Goal: Transaction & Acquisition: Purchase product/service

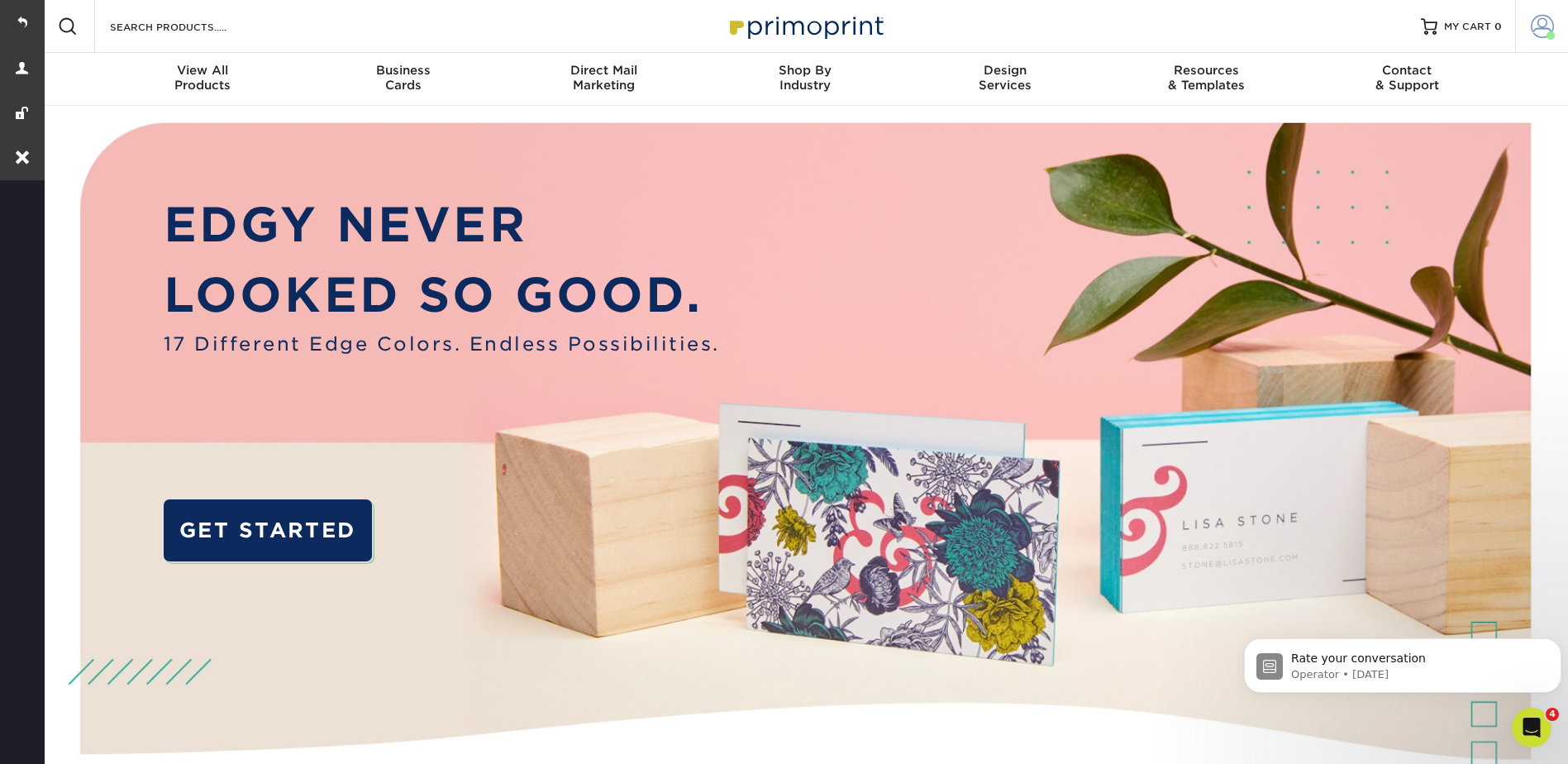
click at [1552, 14] on link "Account" at bounding box center [1541, 26] width 53 height 53
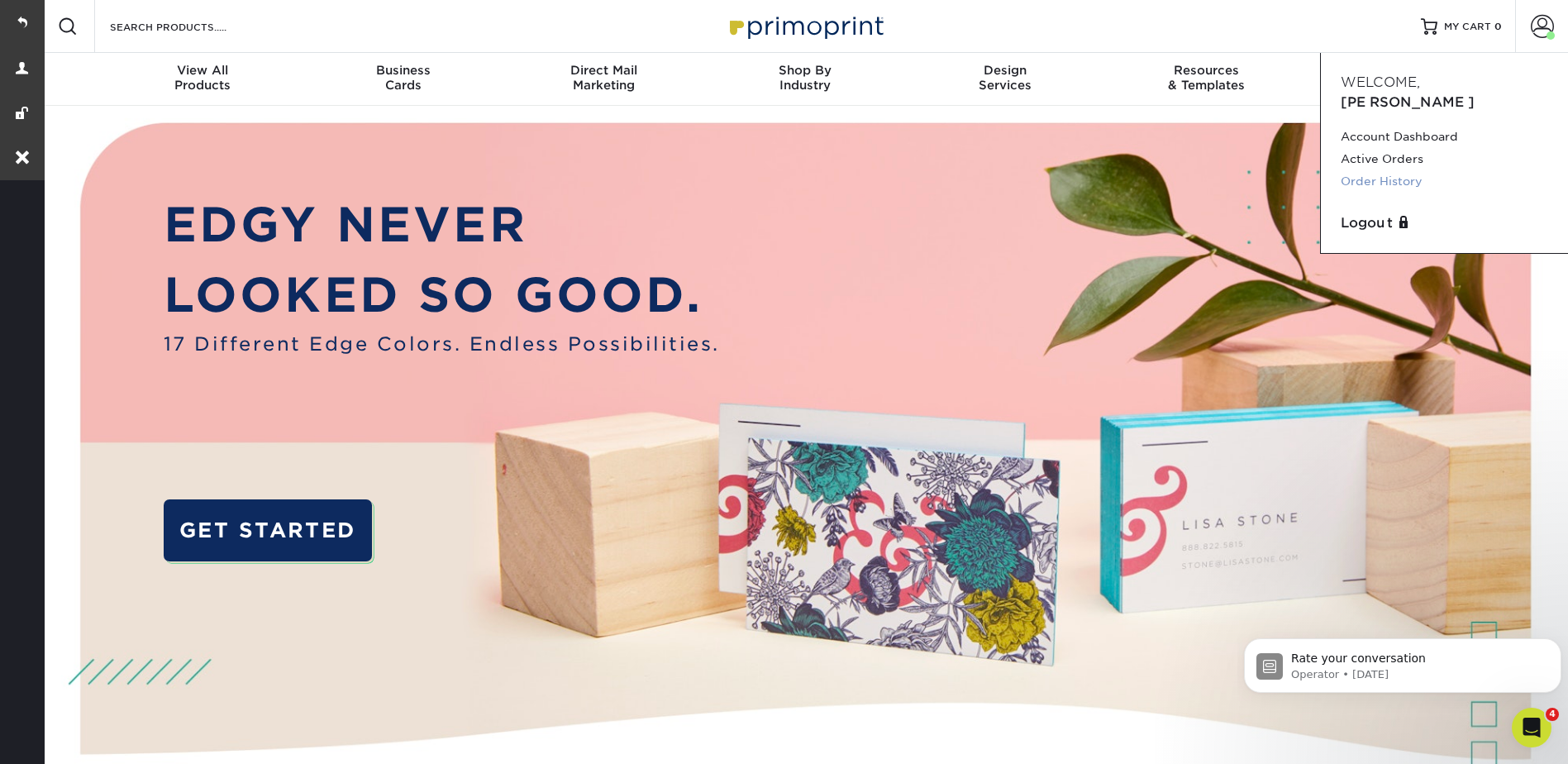
click at [1396, 170] on link "Order History" at bounding box center [1445, 182] width 207 height 22
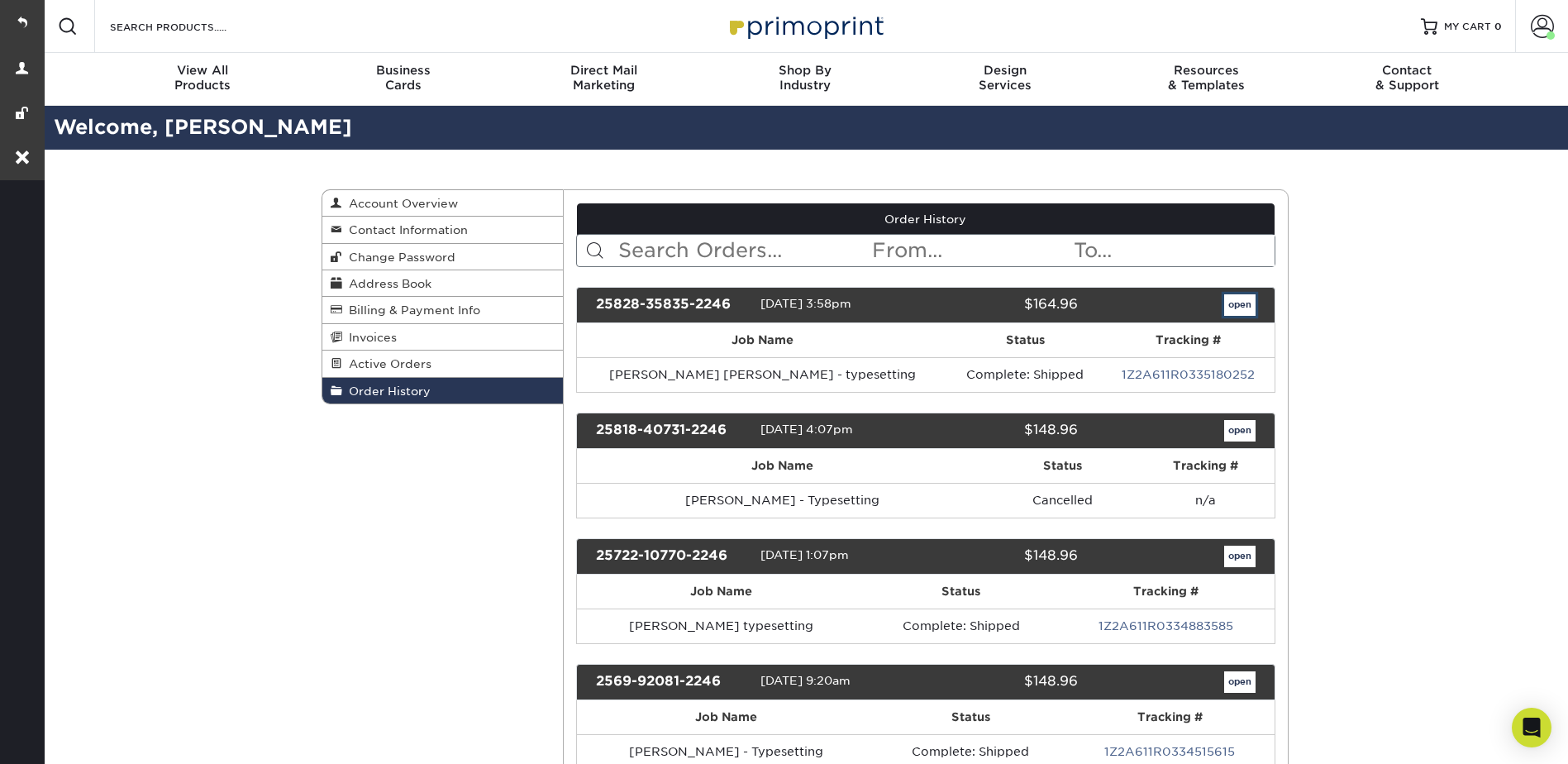
click at [1239, 308] on link "open" at bounding box center [1240, 305] width 31 height 21
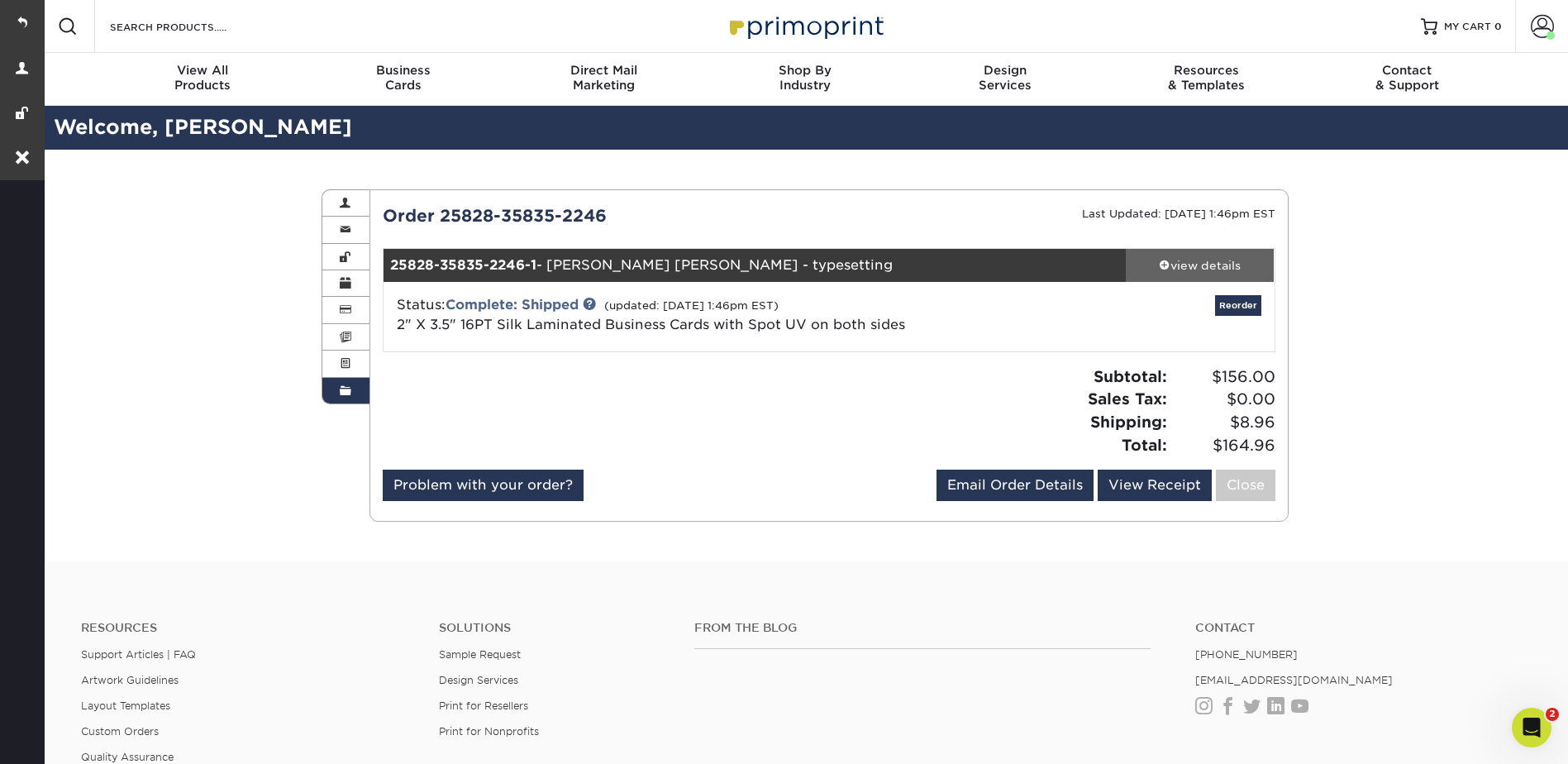
click at [1182, 275] on link "view details" at bounding box center [1201, 266] width 149 height 33
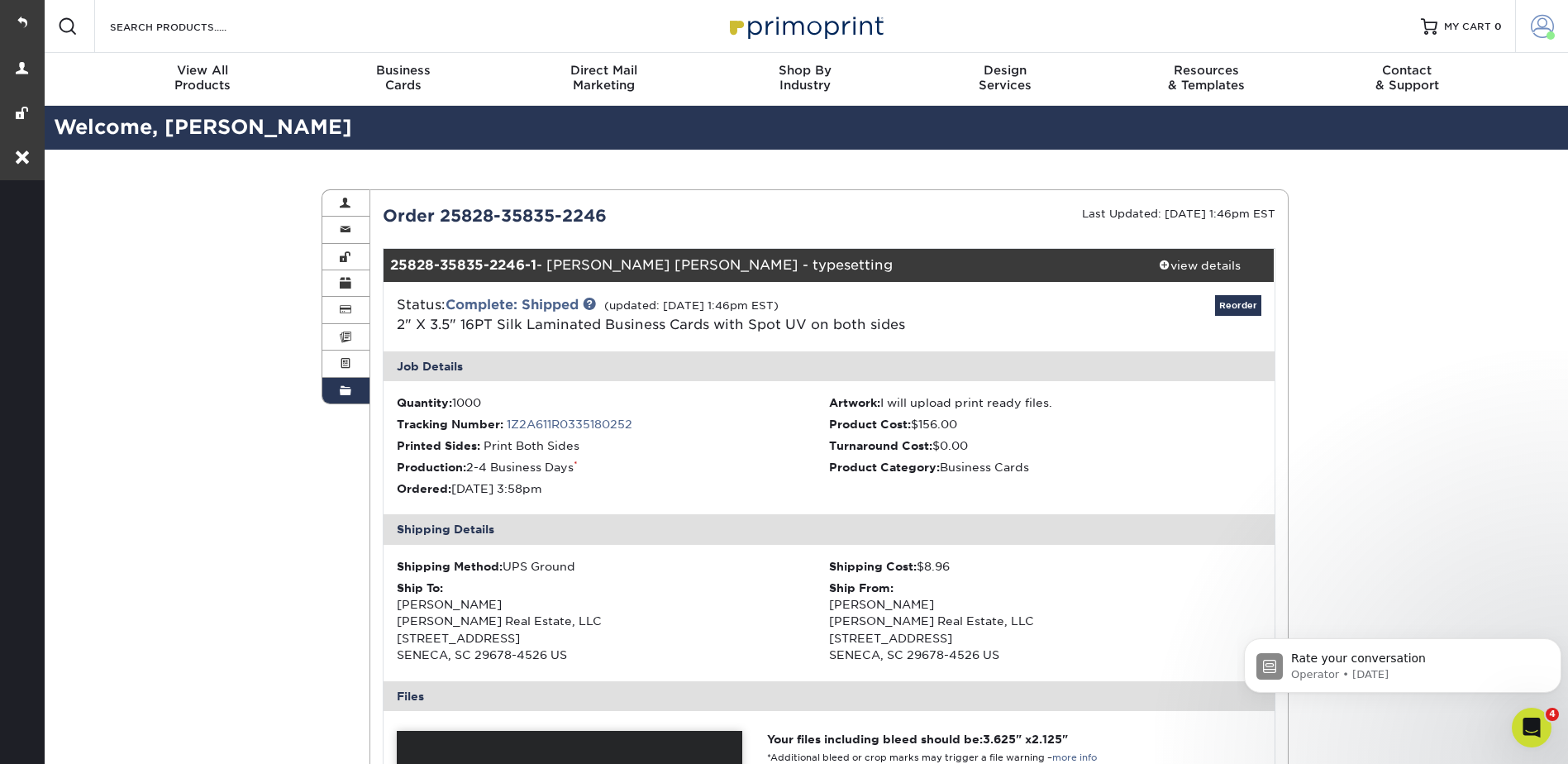
click at [1547, 12] on link "Account" at bounding box center [1541, 26] width 53 height 53
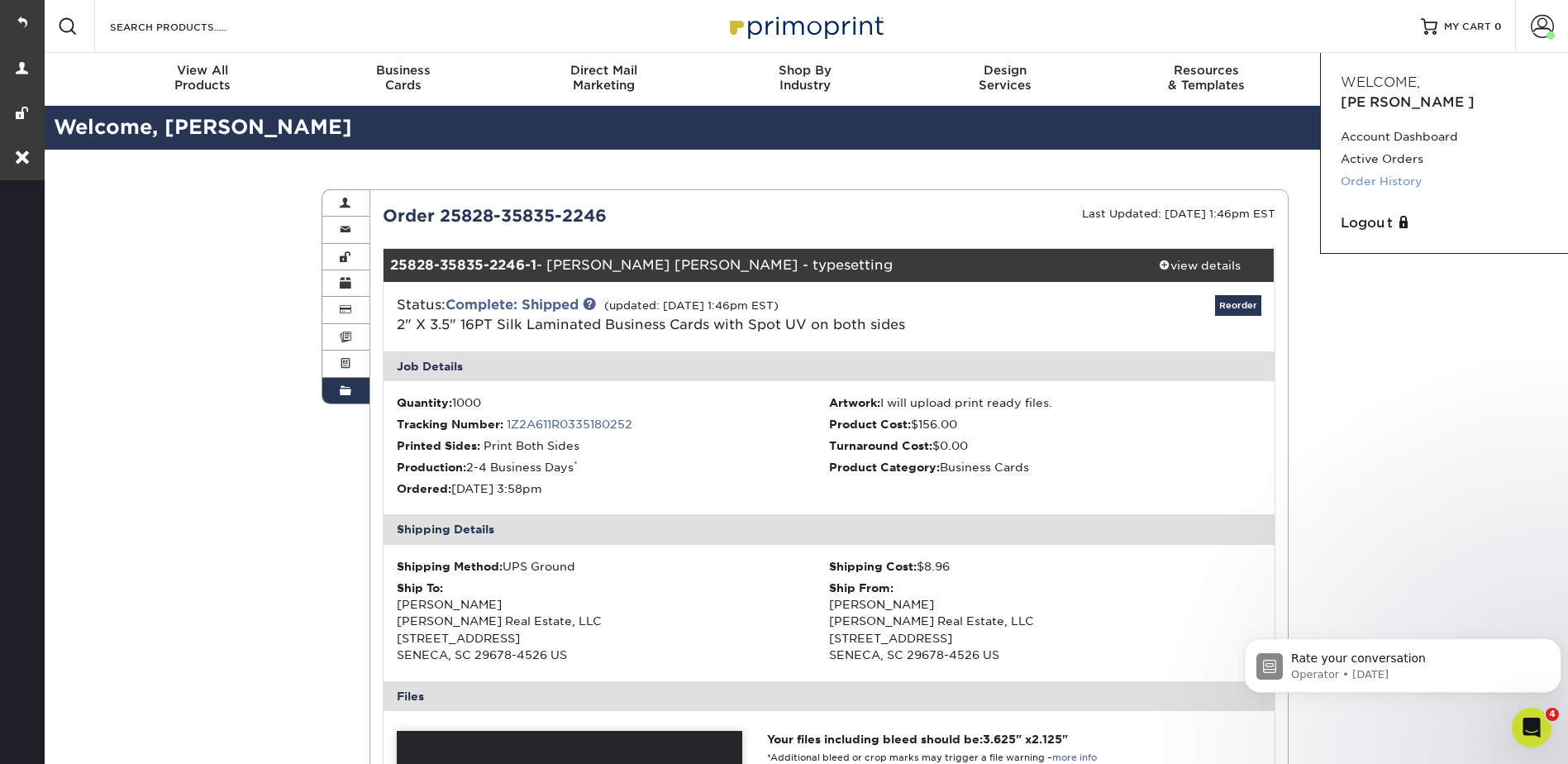
click at [1389, 170] on link "Order History" at bounding box center [1445, 182] width 207 height 22
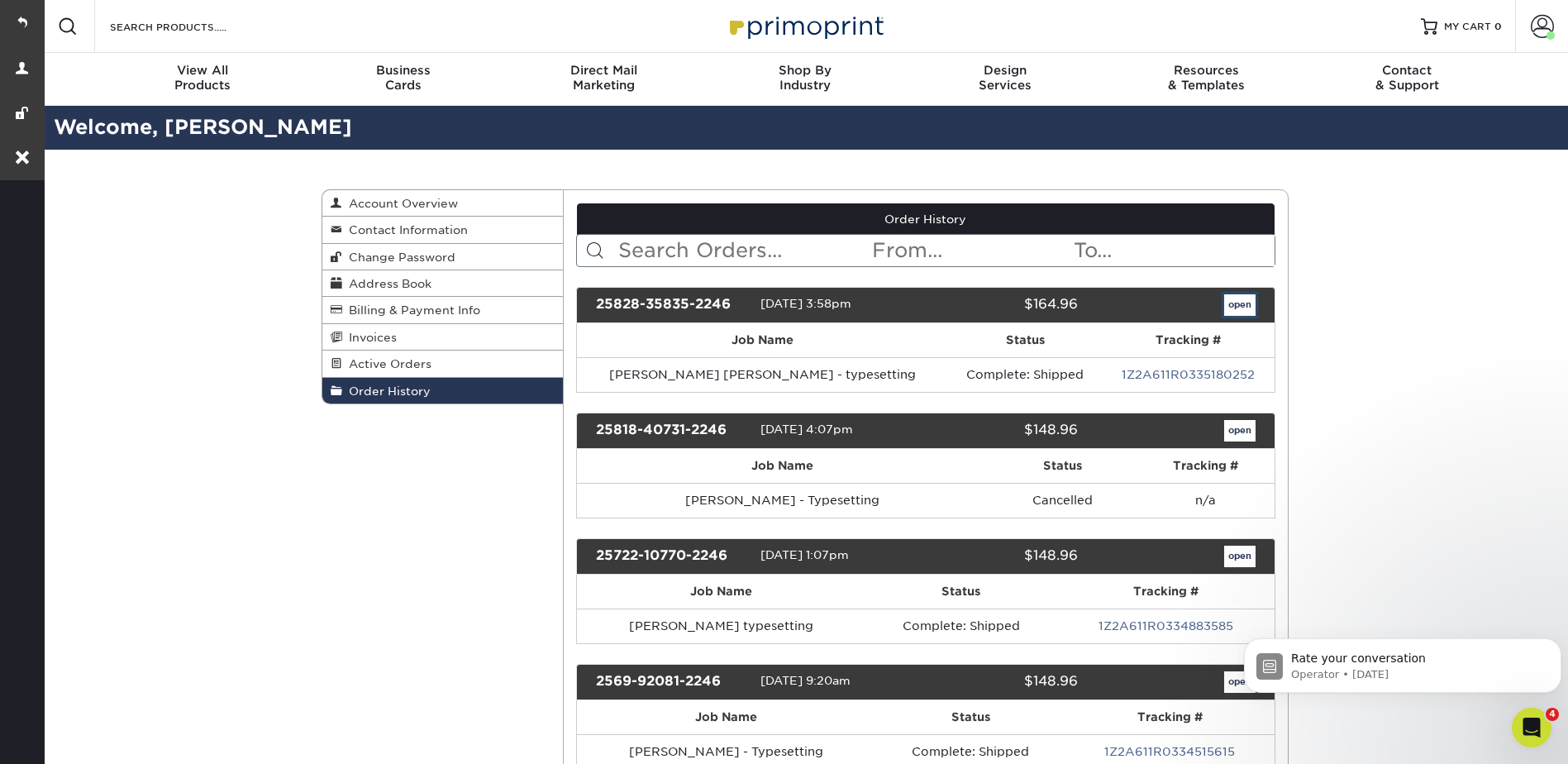
click at [1225, 311] on link "open" at bounding box center [1240, 305] width 31 height 21
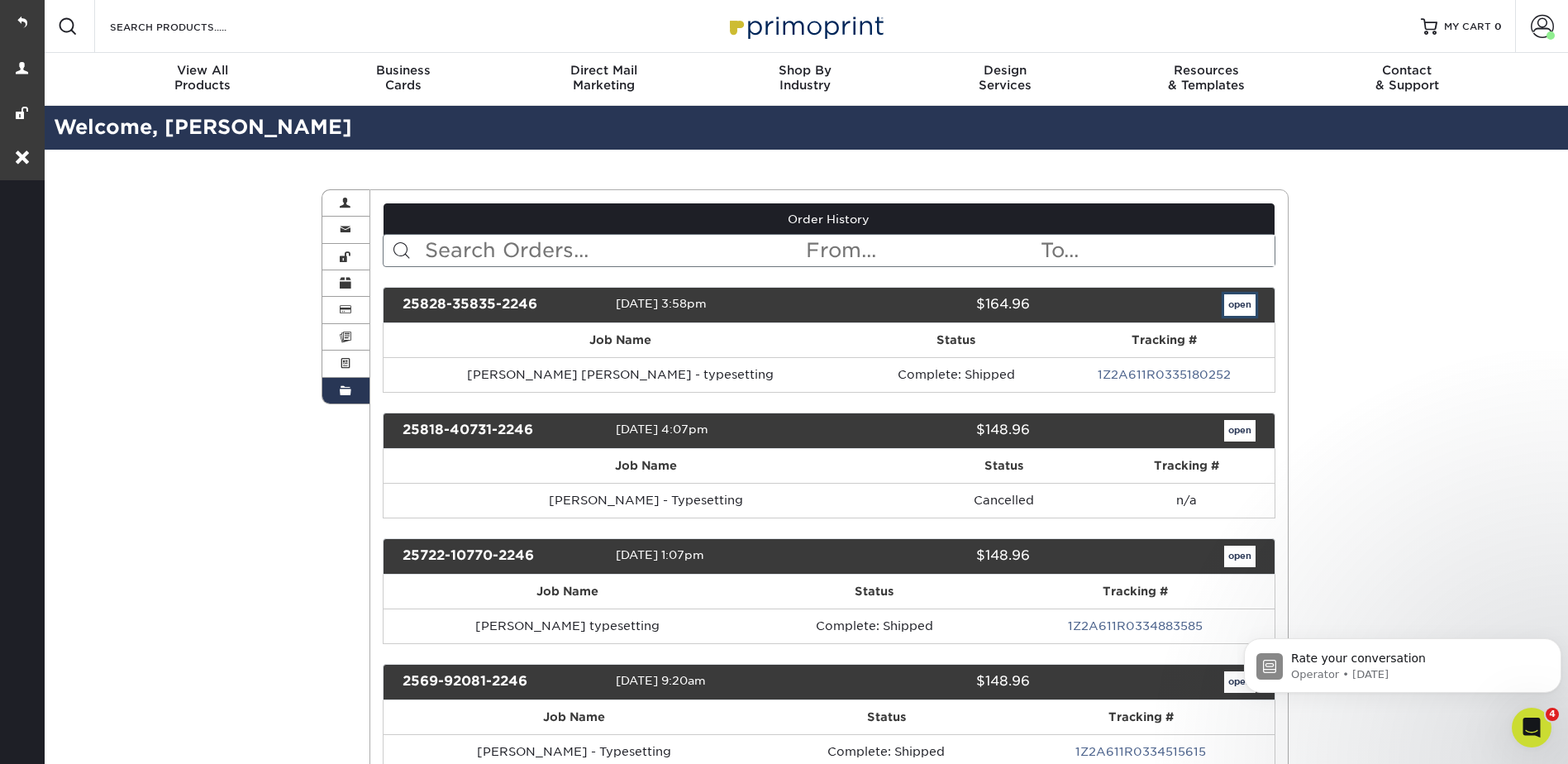
click at [1233, 305] on link "open" at bounding box center [1240, 305] width 31 height 21
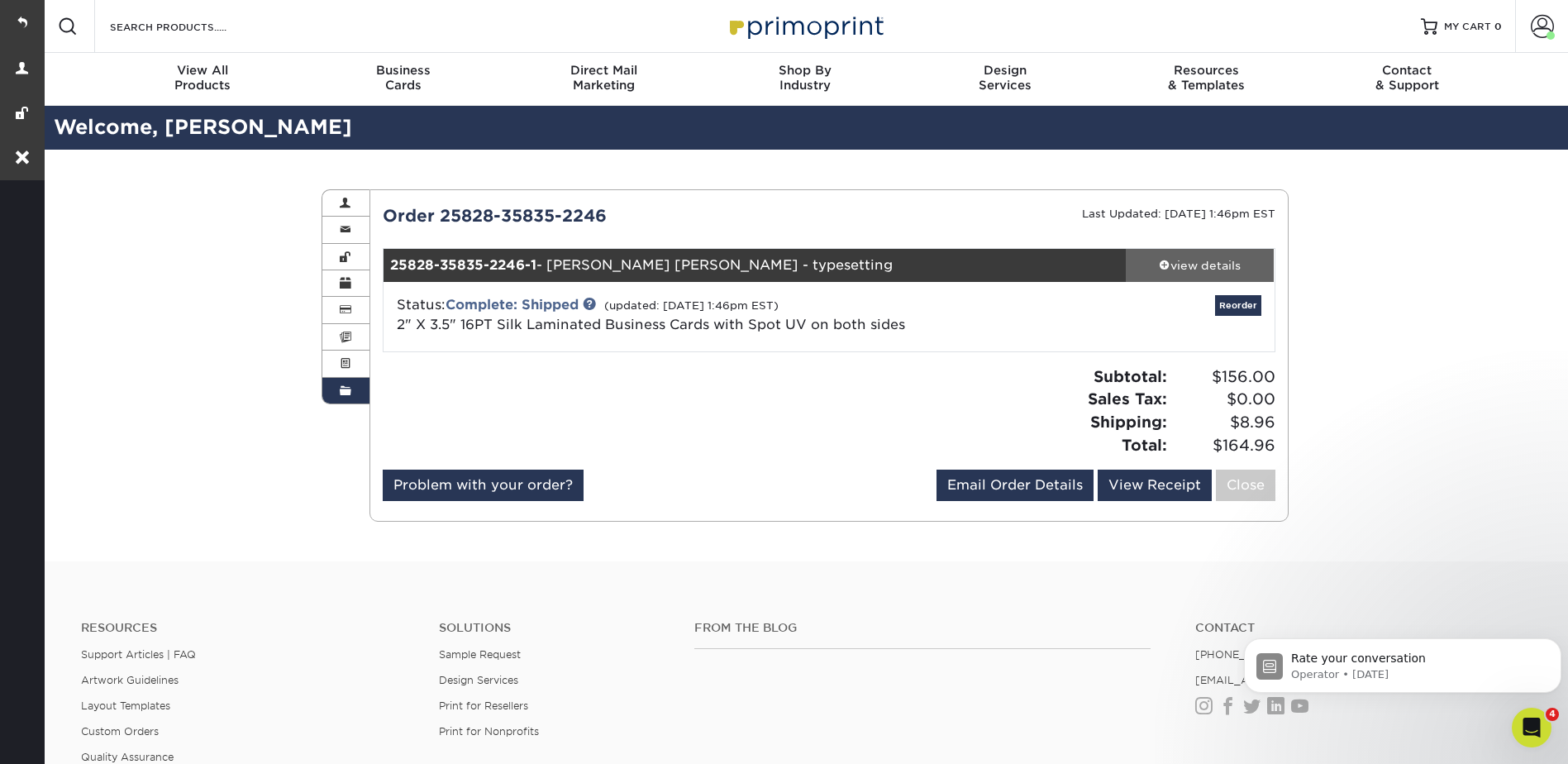
click at [1189, 260] on div "view details" at bounding box center [1201, 266] width 149 height 17
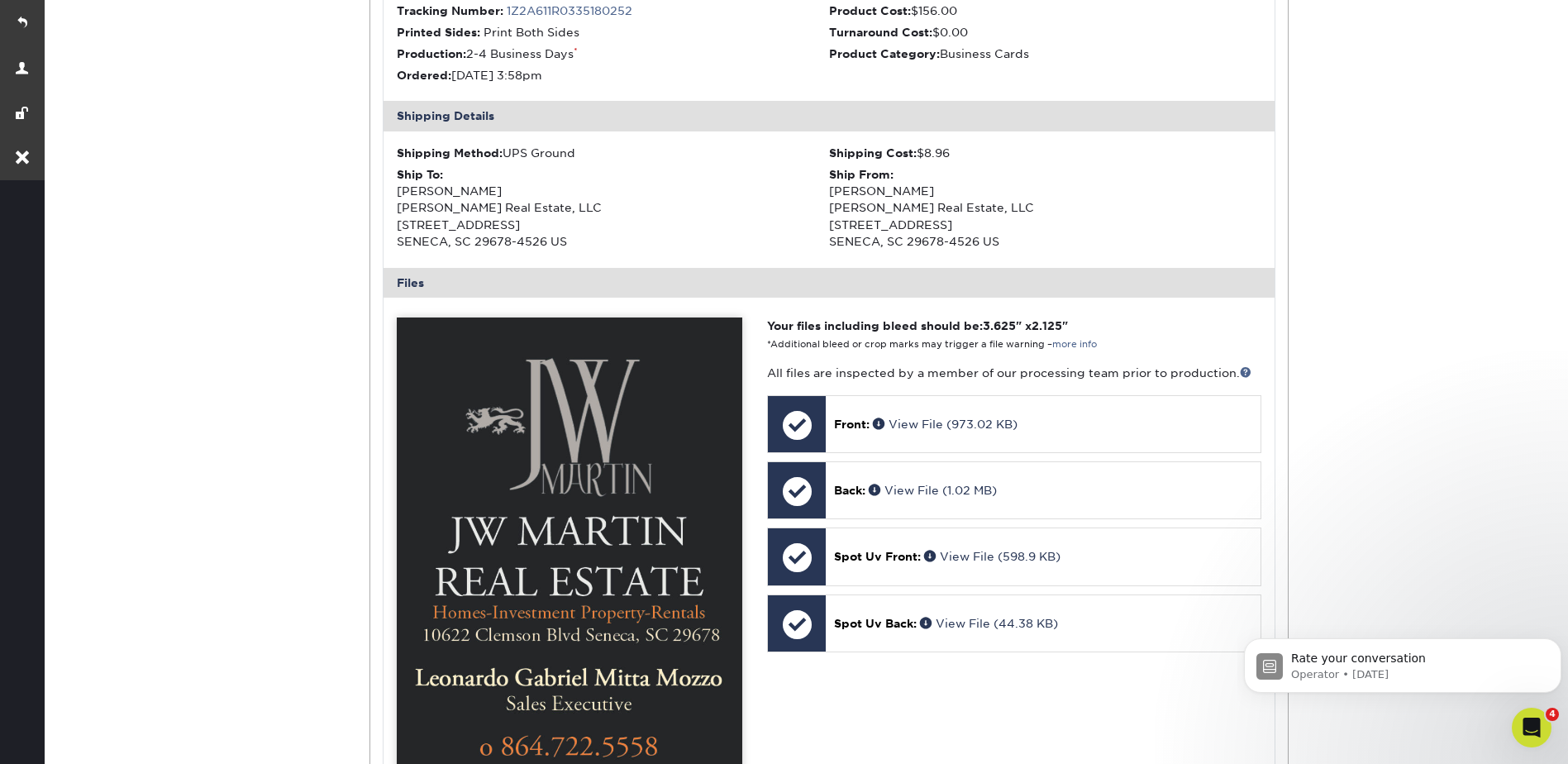
scroll to position [82, 0]
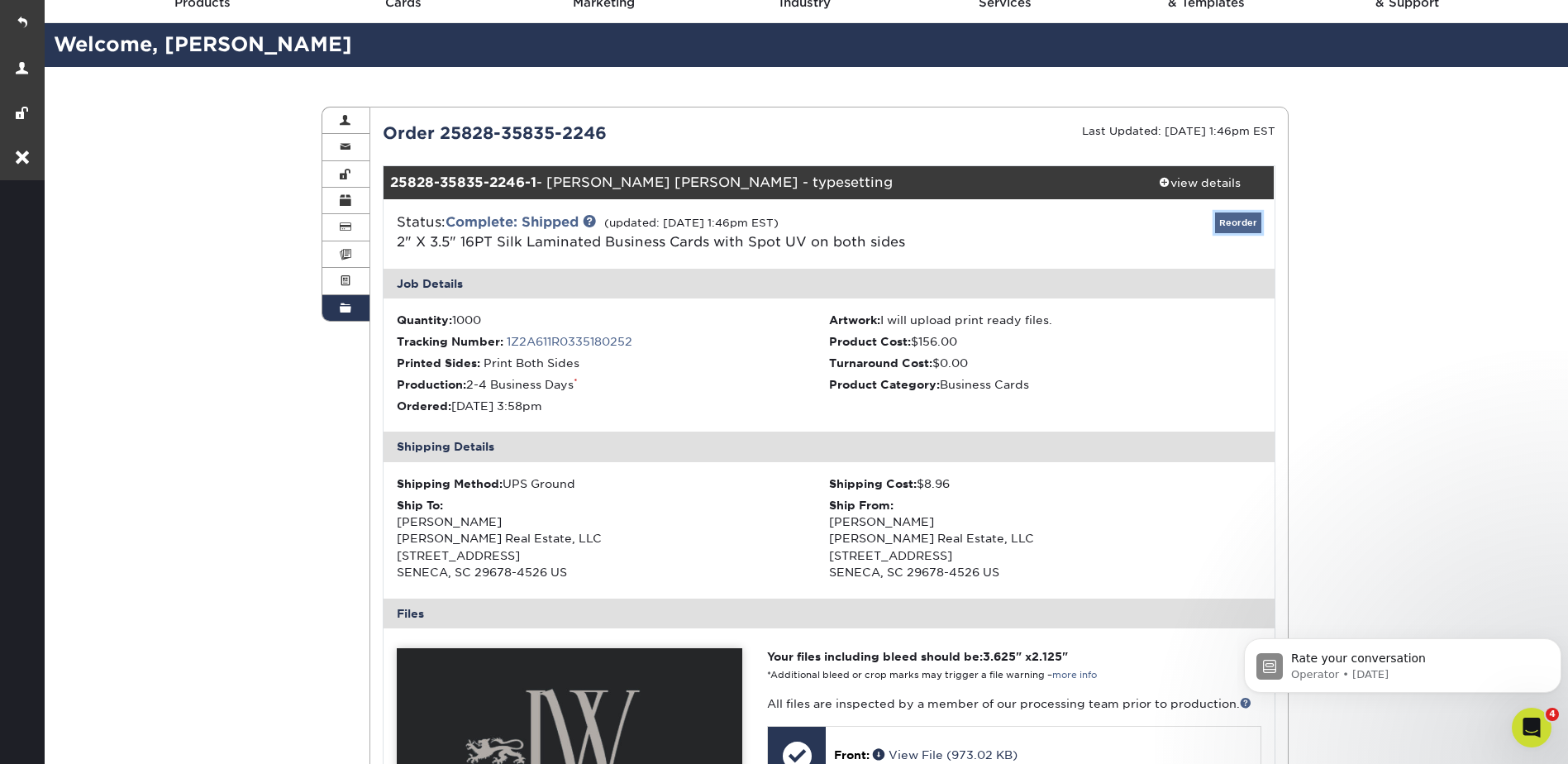
click at [1248, 229] on link "Reorder" at bounding box center [1238, 223] width 46 height 20
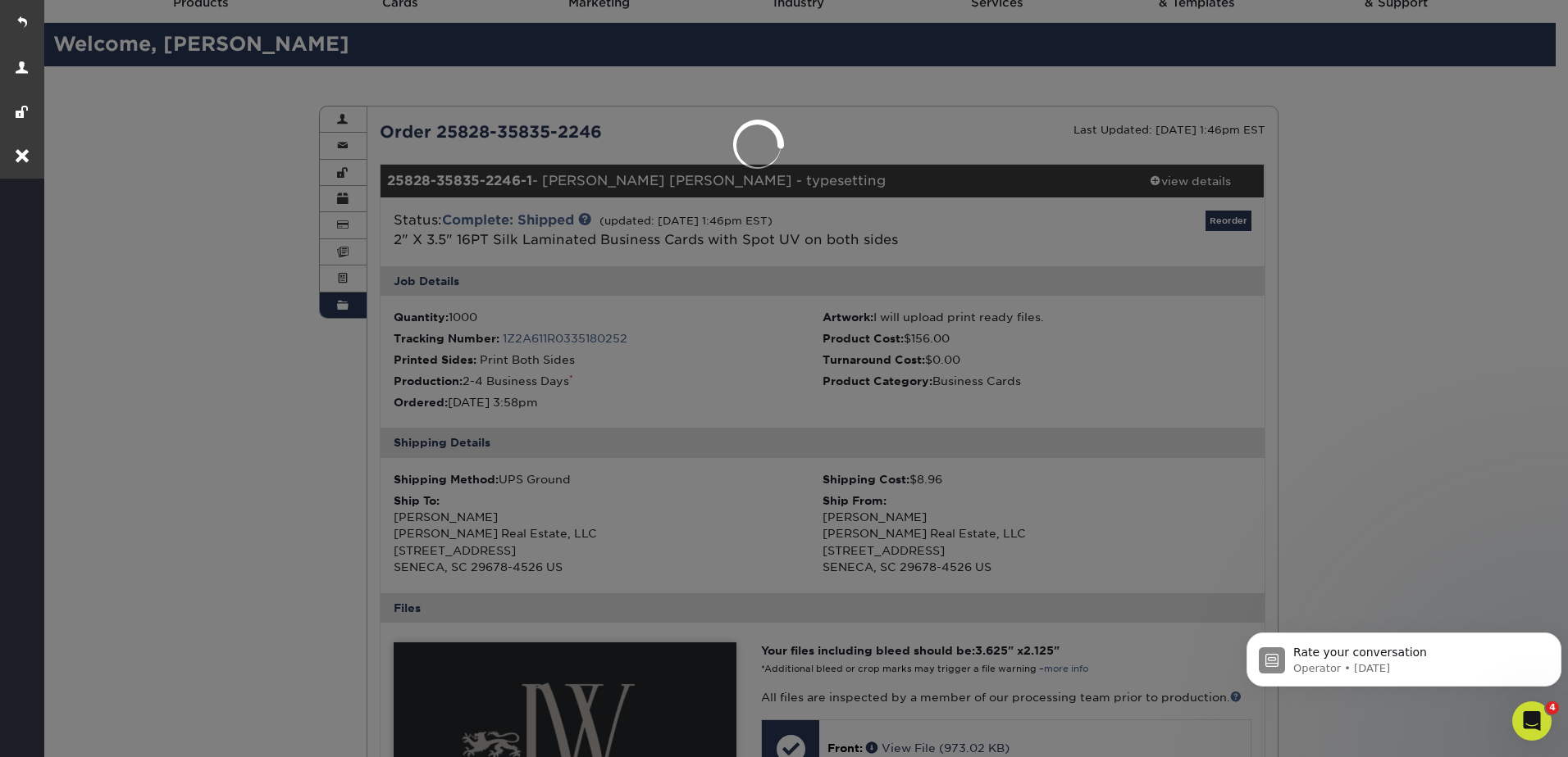
select select "273609"
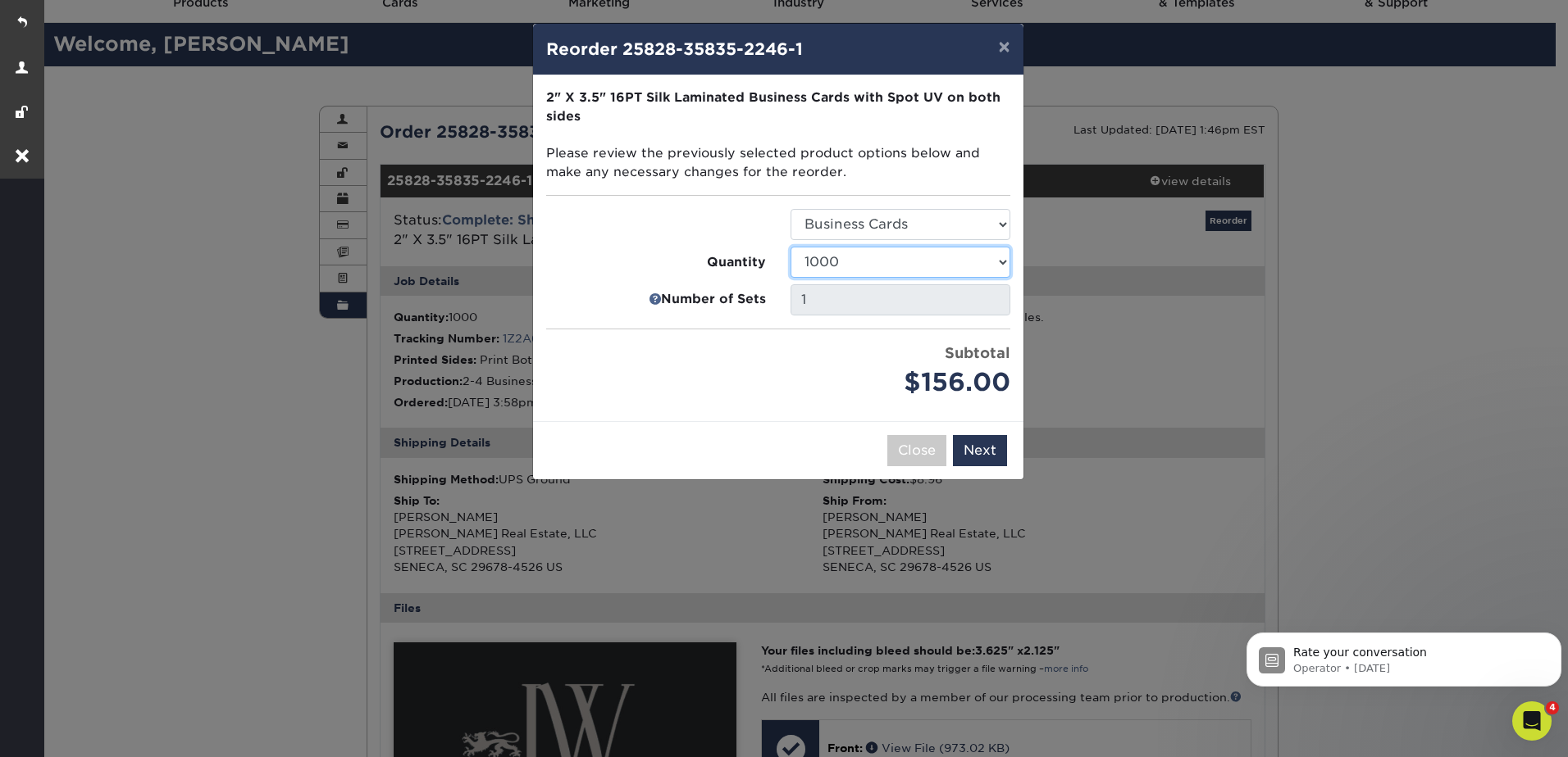
click at [848, 260] on select "500 1000 2500 5000 10000" at bounding box center [900, 262] width 219 height 31
select select "f593fda3-2d5c-4b9e-9c2c-6197b899ae74"
click at [790, 247] on select "500 1000 2500 5000 10000" at bounding box center [900, 262] width 219 height 31
click at [989, 452] on button "Next" at bounding box center [980, 451] width 54 height 31
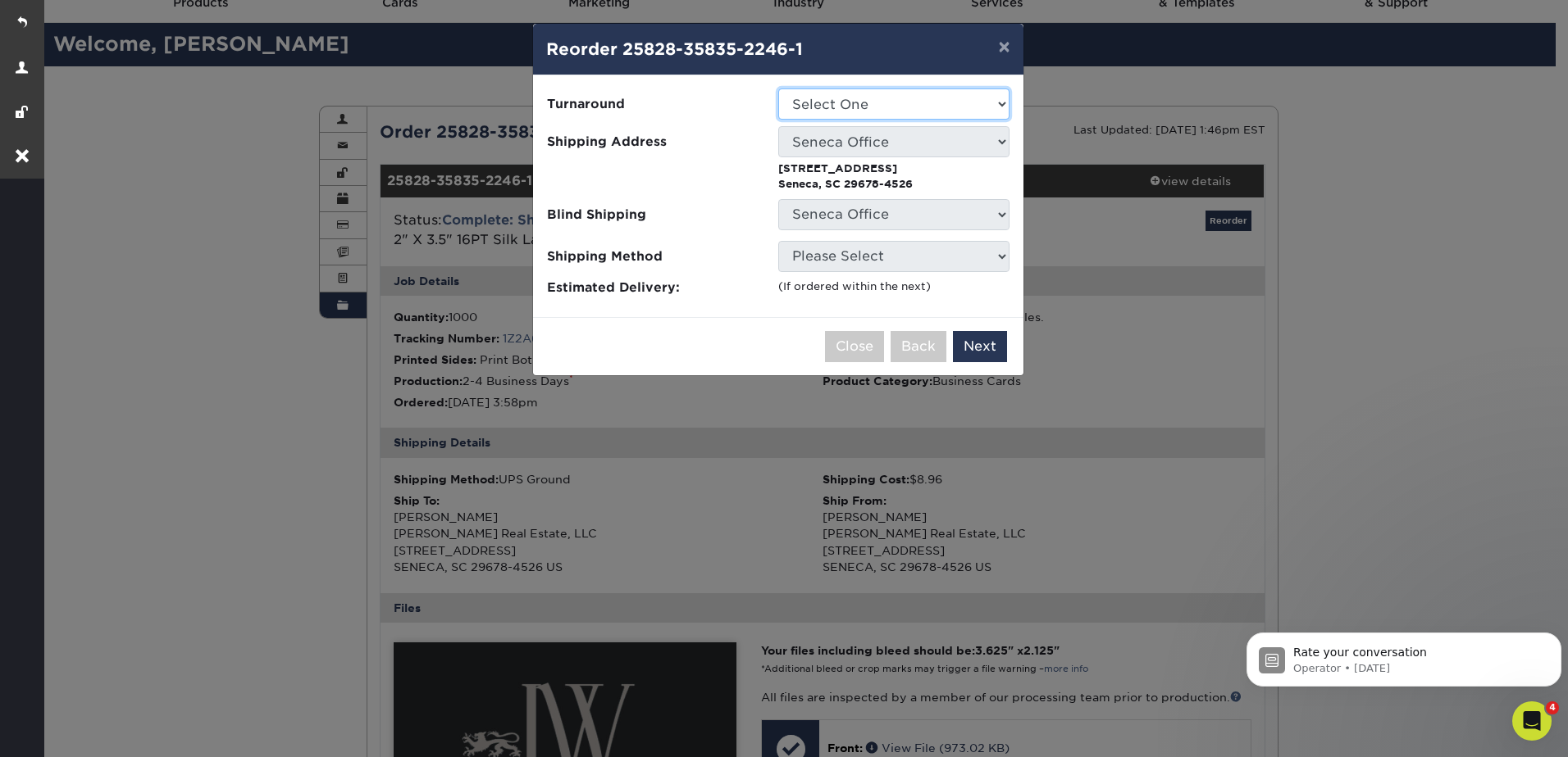
drag, startPoint x: 812, startPoint y: 108, endPoint x: 812, endPoint y: 117, distance: 9.0
click at [812, 108] on select "Select One 2-4 Business Days" at bounding box center [894, 104] width 231 height 31
select select "a02e7c76-bdf4-4cc9-8b1d-1aa03151ab1e"
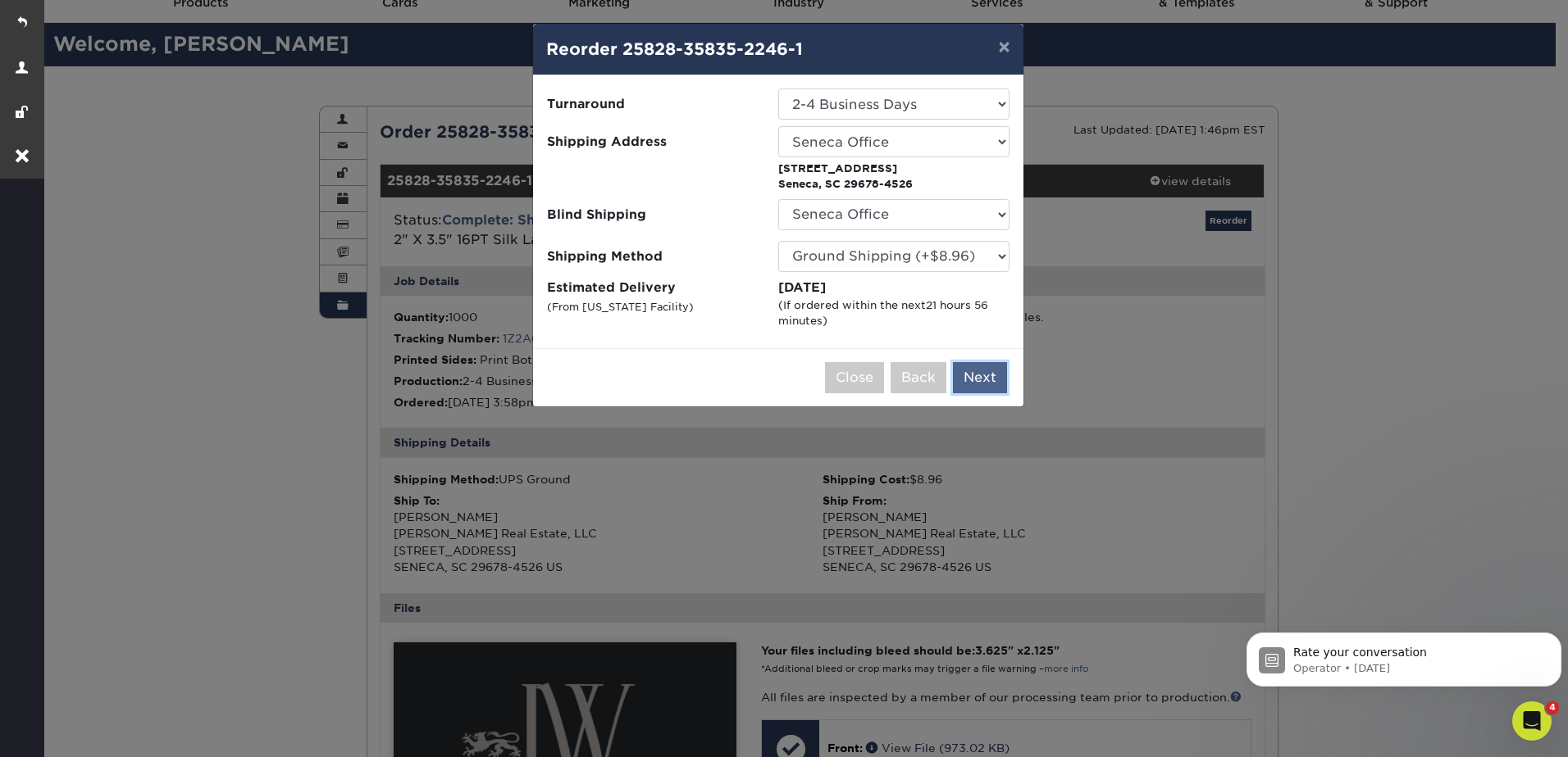
click at [991, 376] on button "Next" at bounding box center [980, 378] width 54 height 31
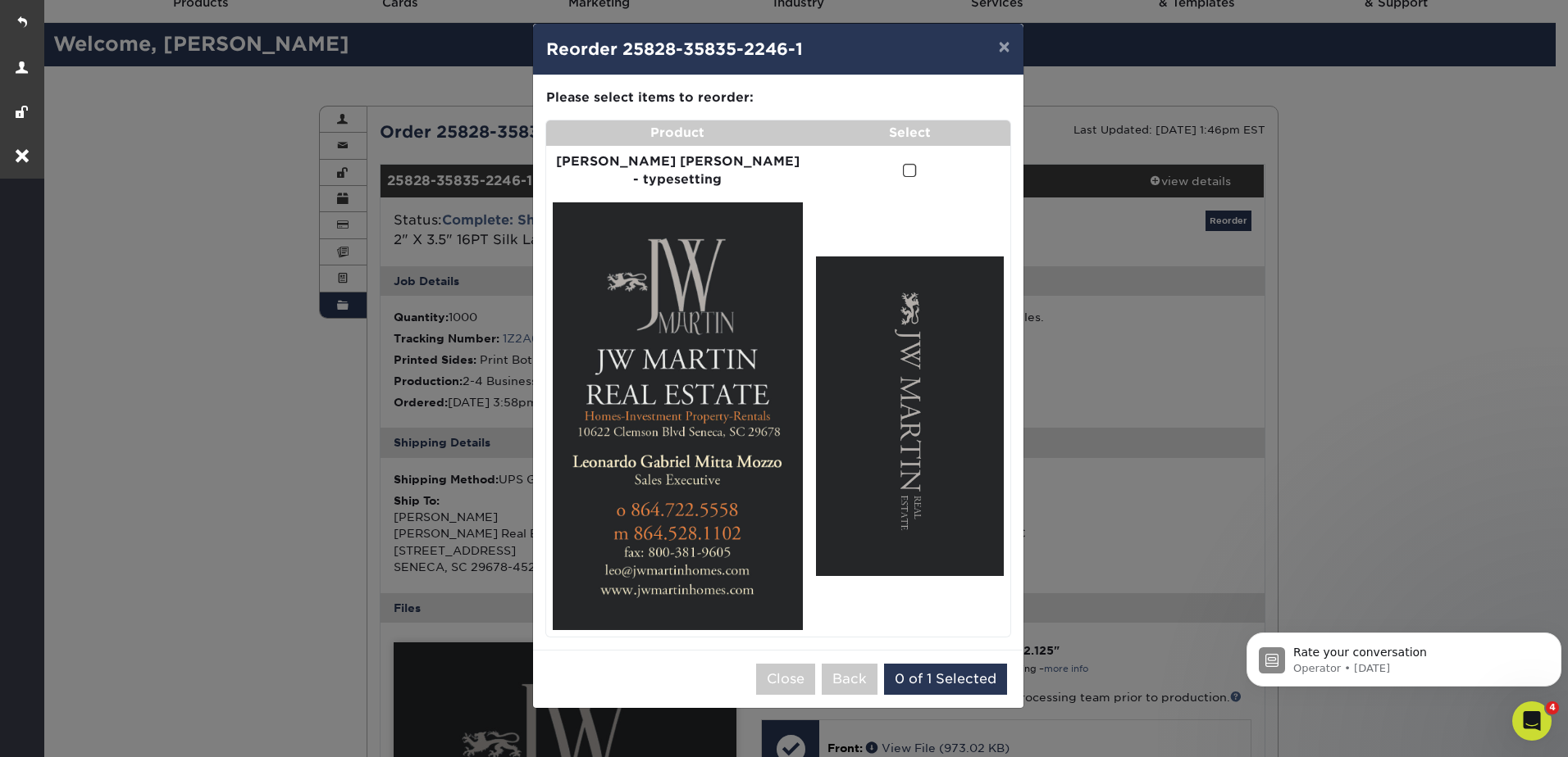
click at [902, 172] on span at bounding box center [909, 171] width 14 height 16
click at [0, 0] on input "checkbox" at bounding box center [0, 0] width 0 height 0
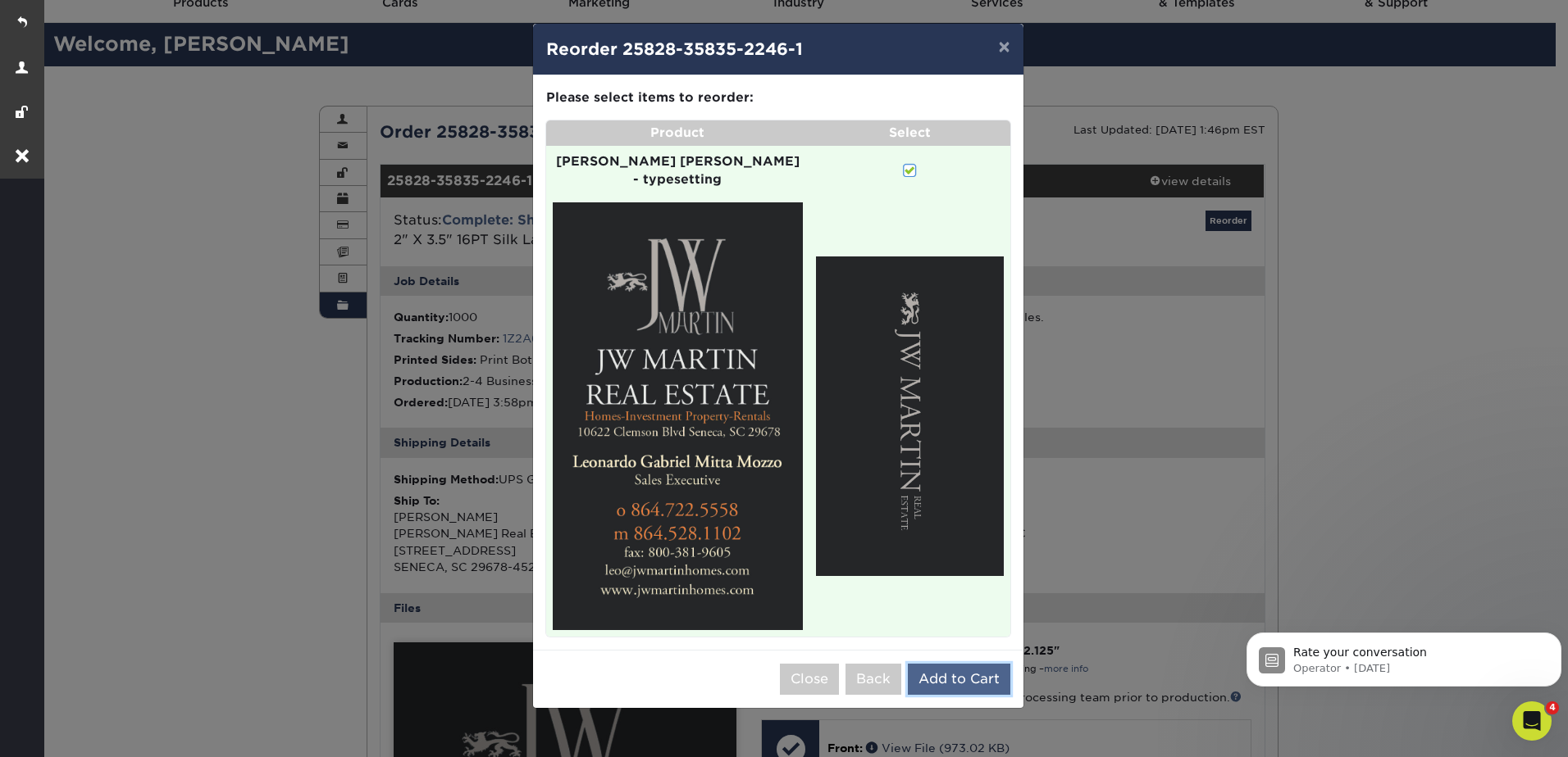
click at [958, 664] on button "Add to Cart" at bounding box center [959, 680] width 103 height 31
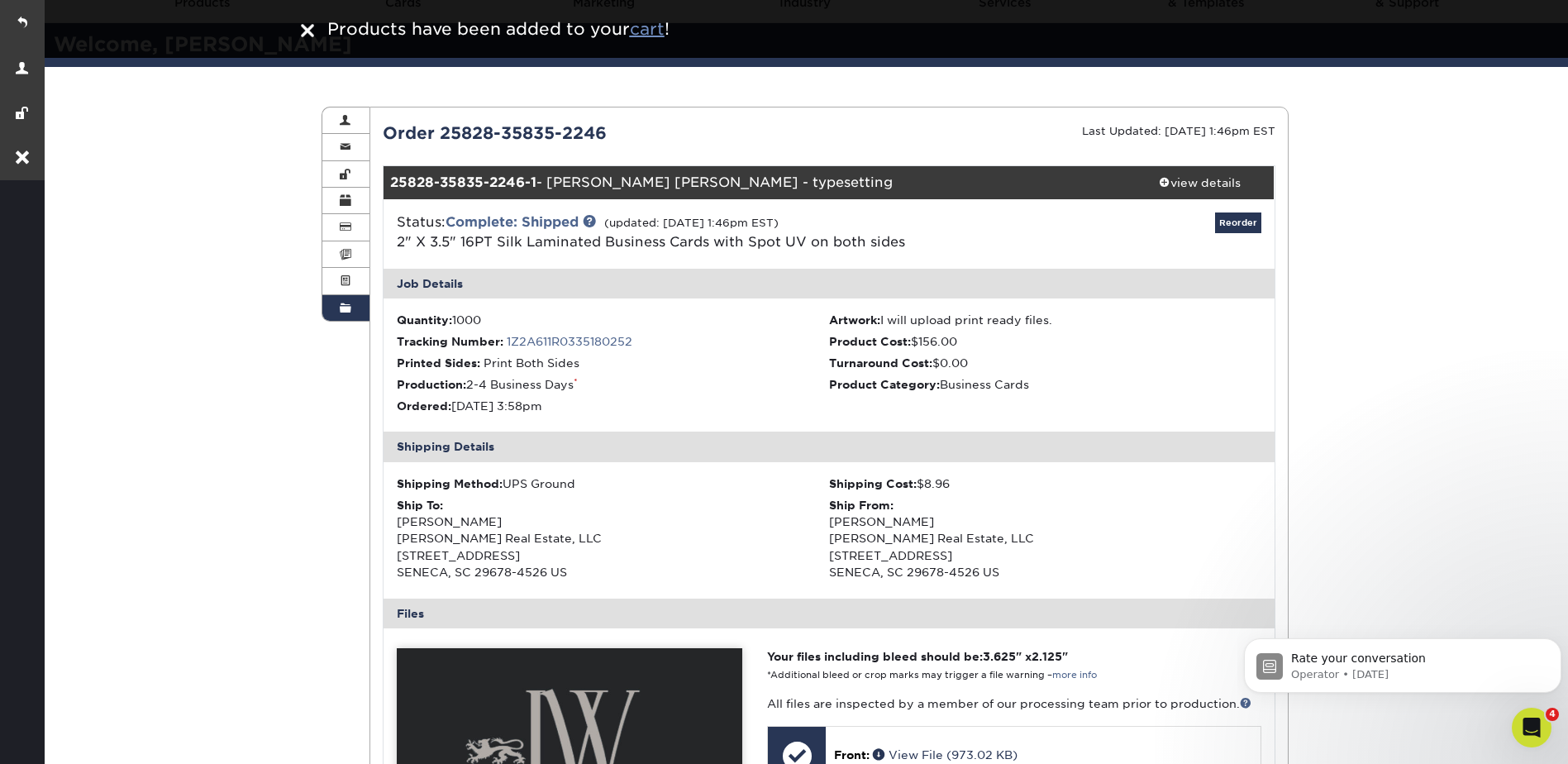
click at [658, 25] on u "cart" at bounding box center [648, 29] width 35 height 19
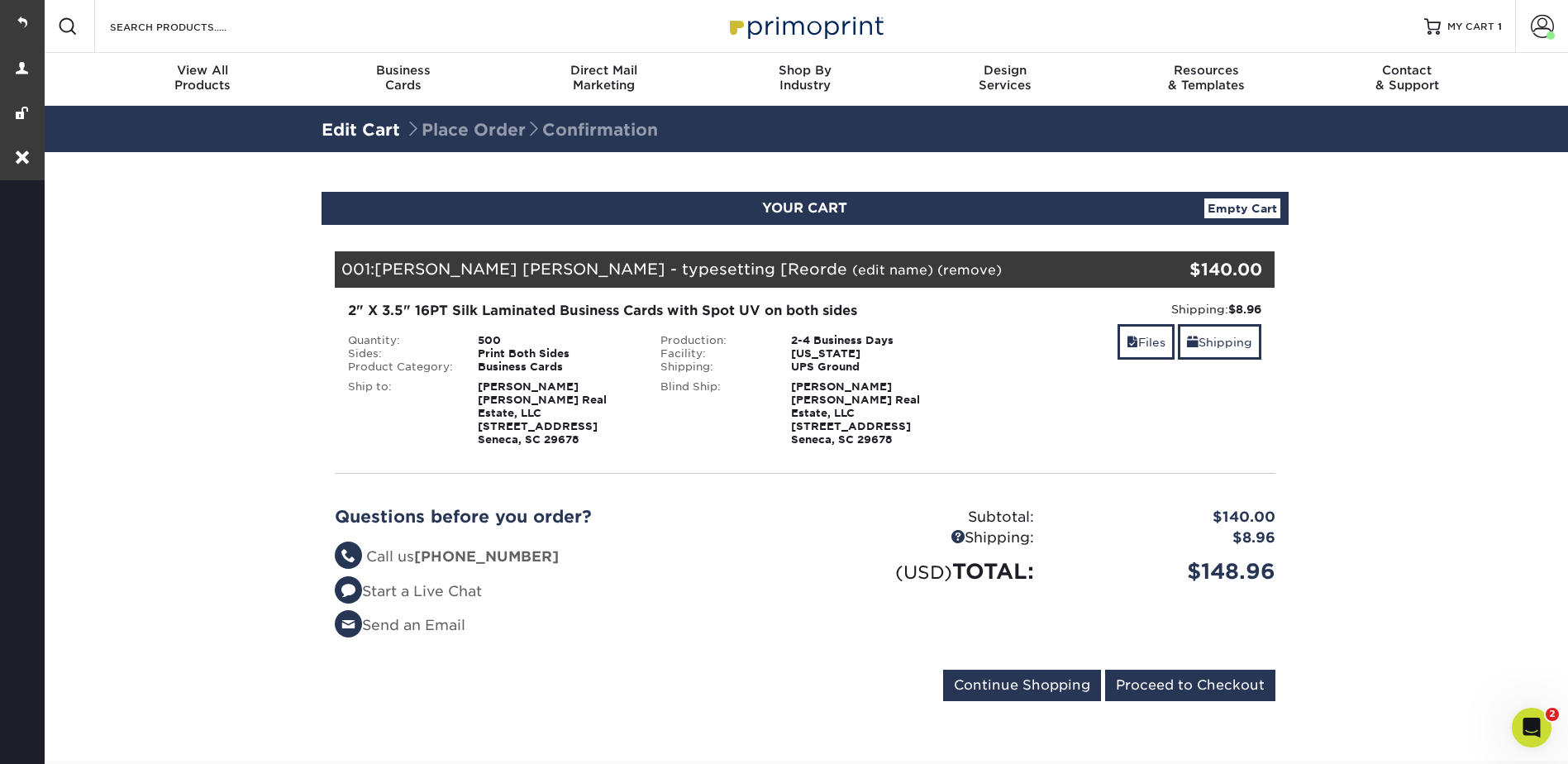
click at [852, 271] on link "(edit name)" at bounding box center [893, 269] width 81 height 16
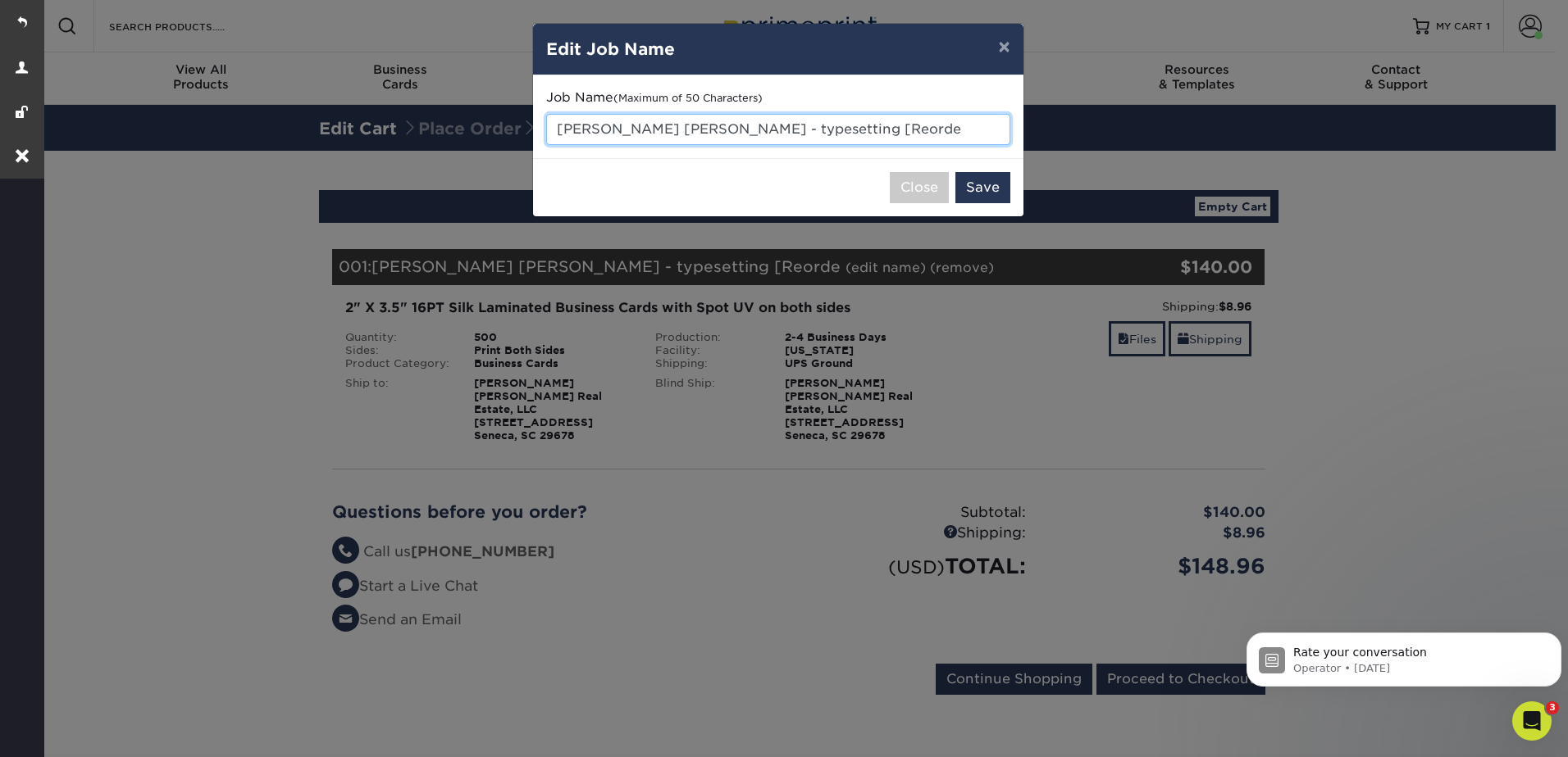
drag, startPoint x: 559, startPoint y: 126, endPoint x: 932, endPoint y: 125, distance: 373.0
click at [932, 125] on input "Leonardo Gabriel Mitta Mozzo - typesetting [Reorde" at bounding box center [778, 129] width 465 height 31
type input "Angela Johnson typesetting"
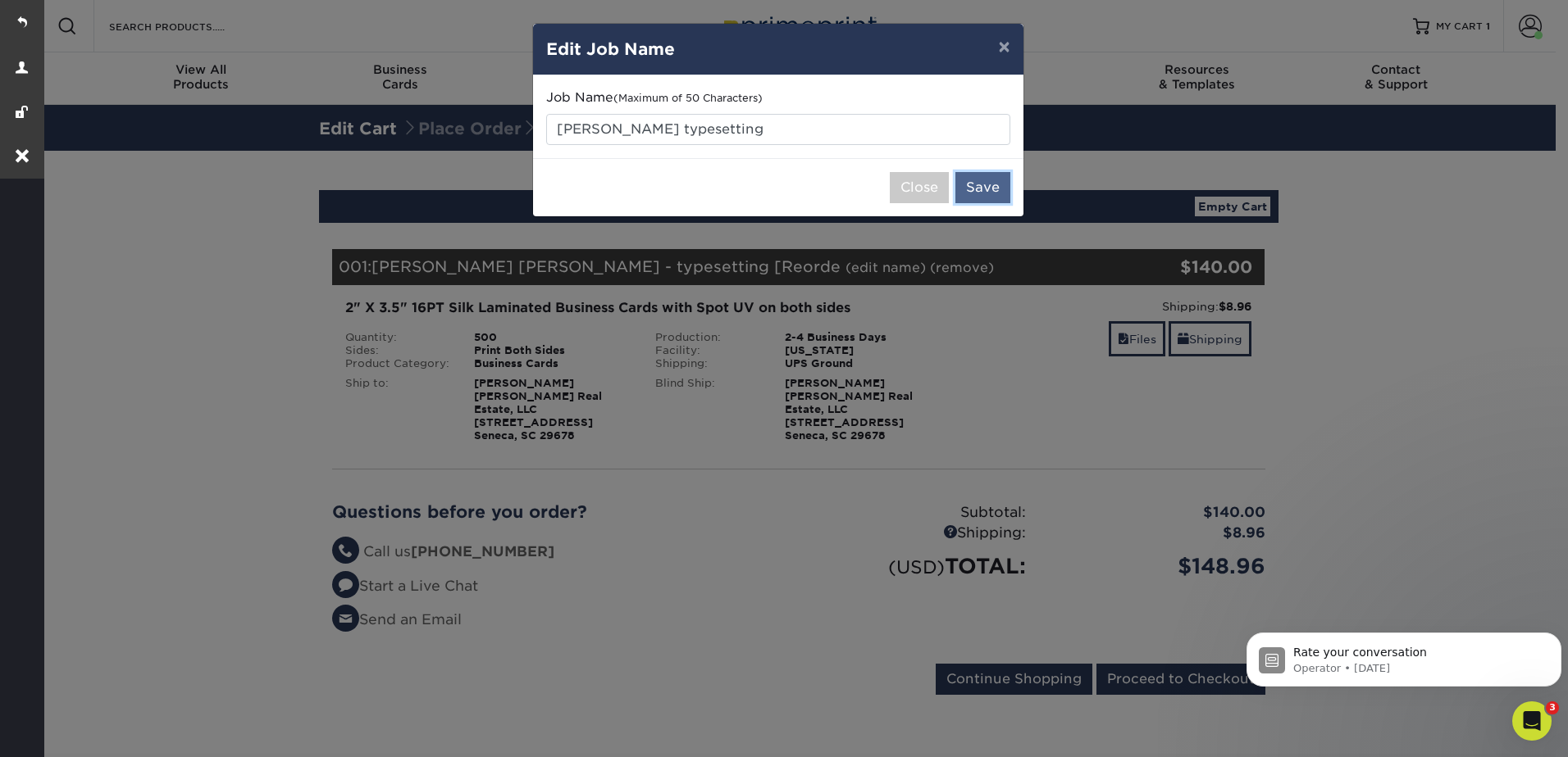
click at [981, 192] on button "Save" at bounding box center [983, 188] width 55 height 31
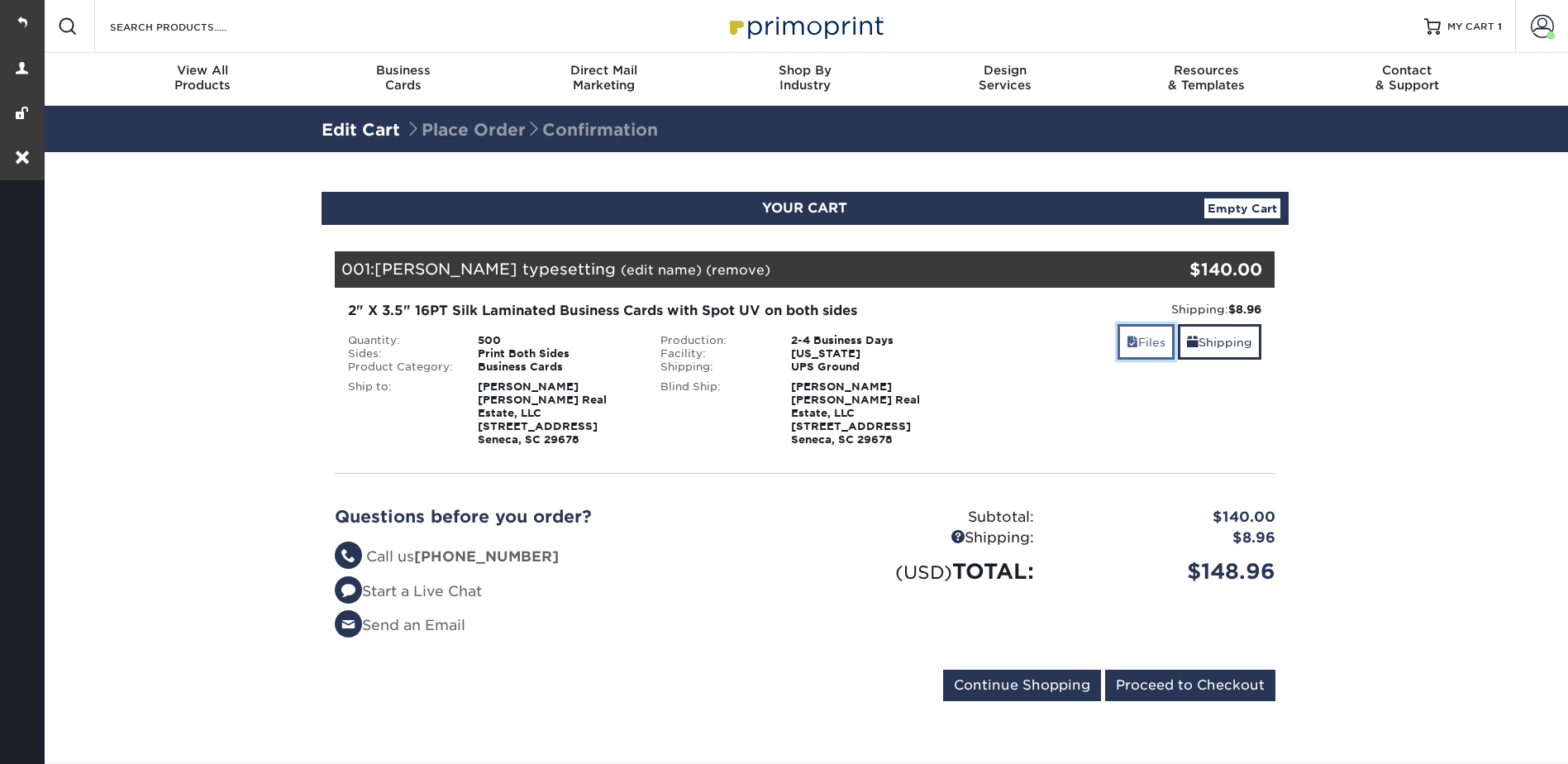
click at [1126, 349] on link "Files" at bounding box center [1147, 342] width 57 height 35
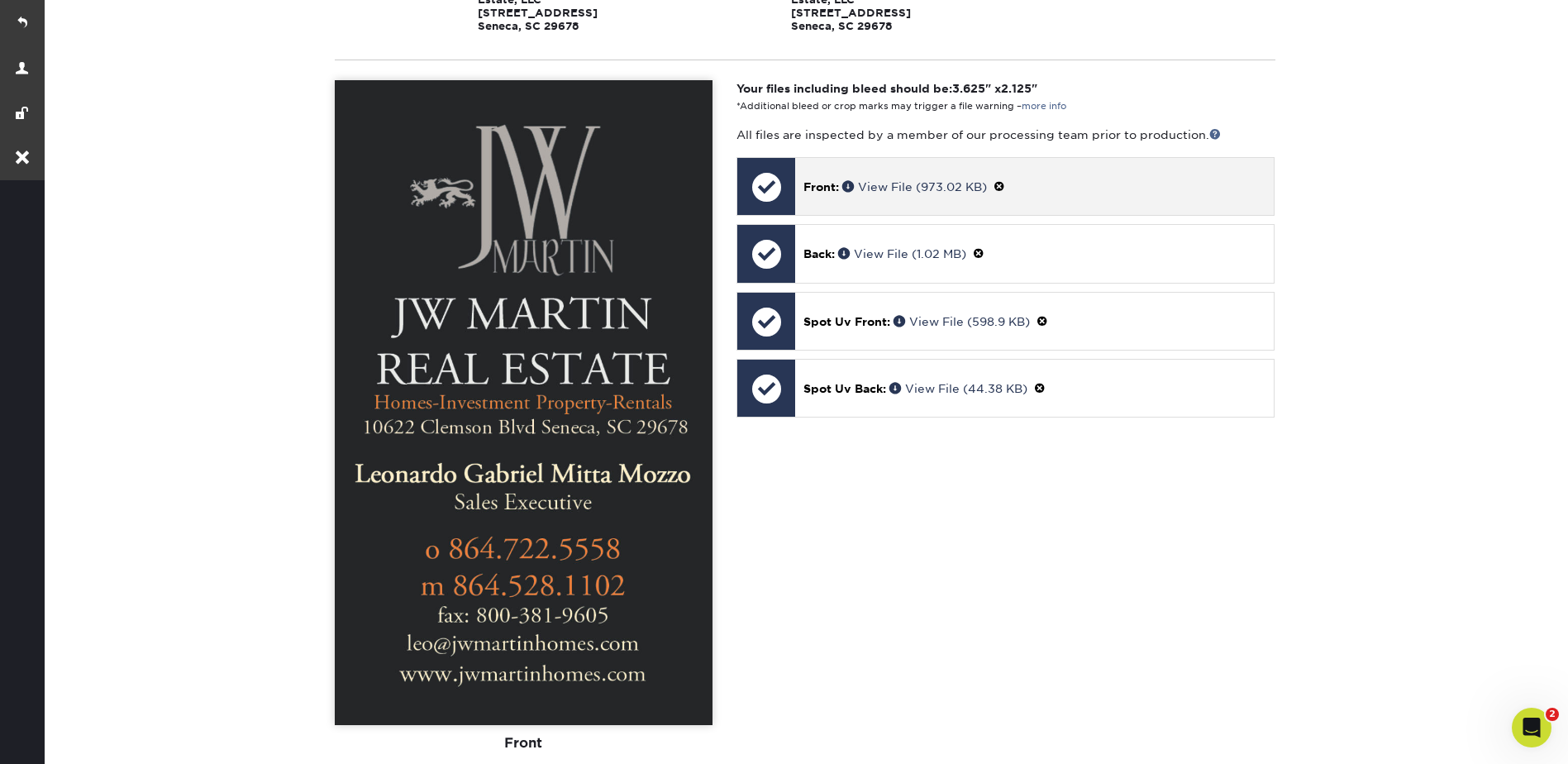
click at [1002, 181] on span at bounding box center [1000, 187] width 12 height 13
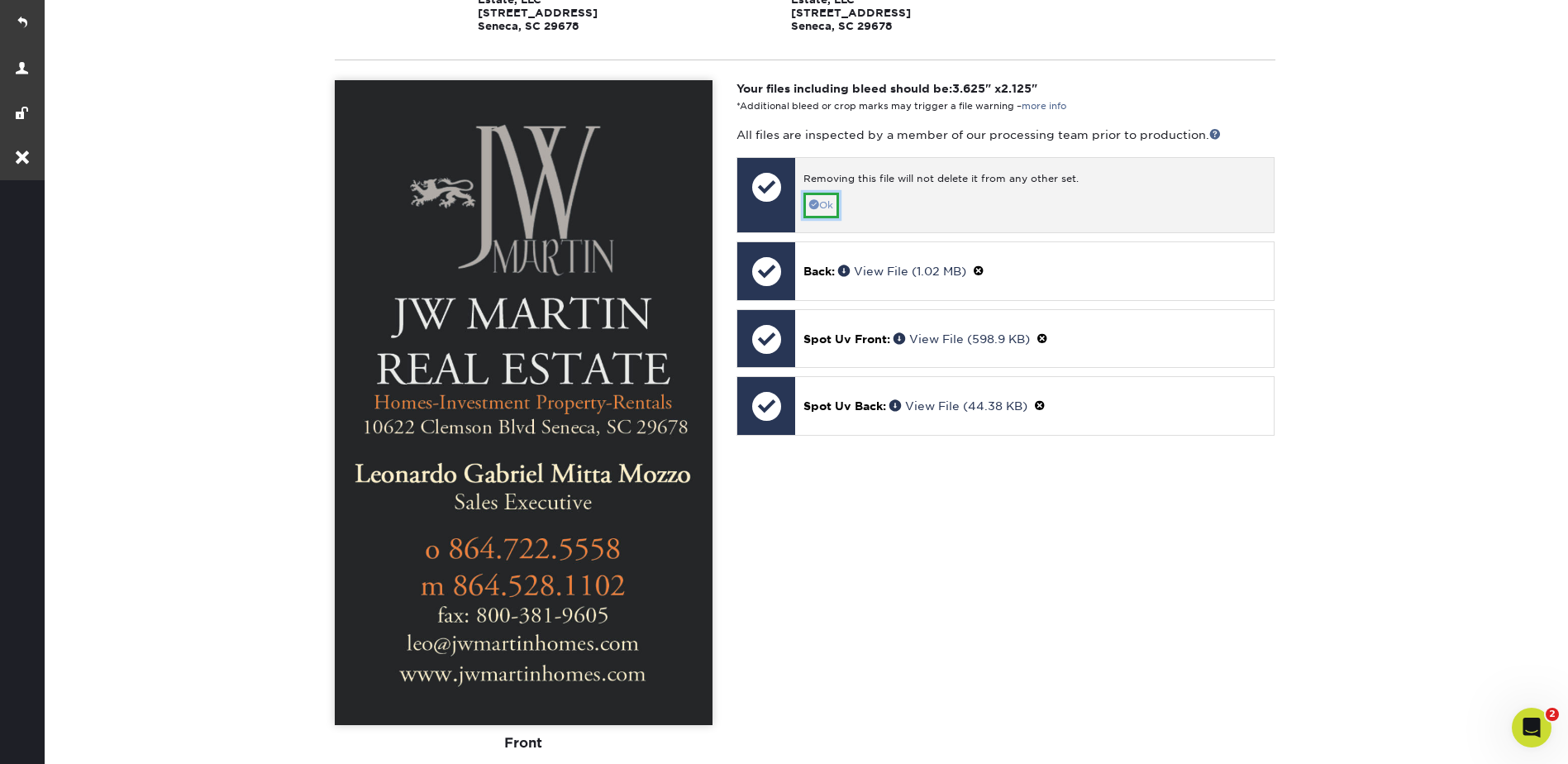
click at [828, 193] on link "Ok" at bounding box center [821, 206] width 35 height 26
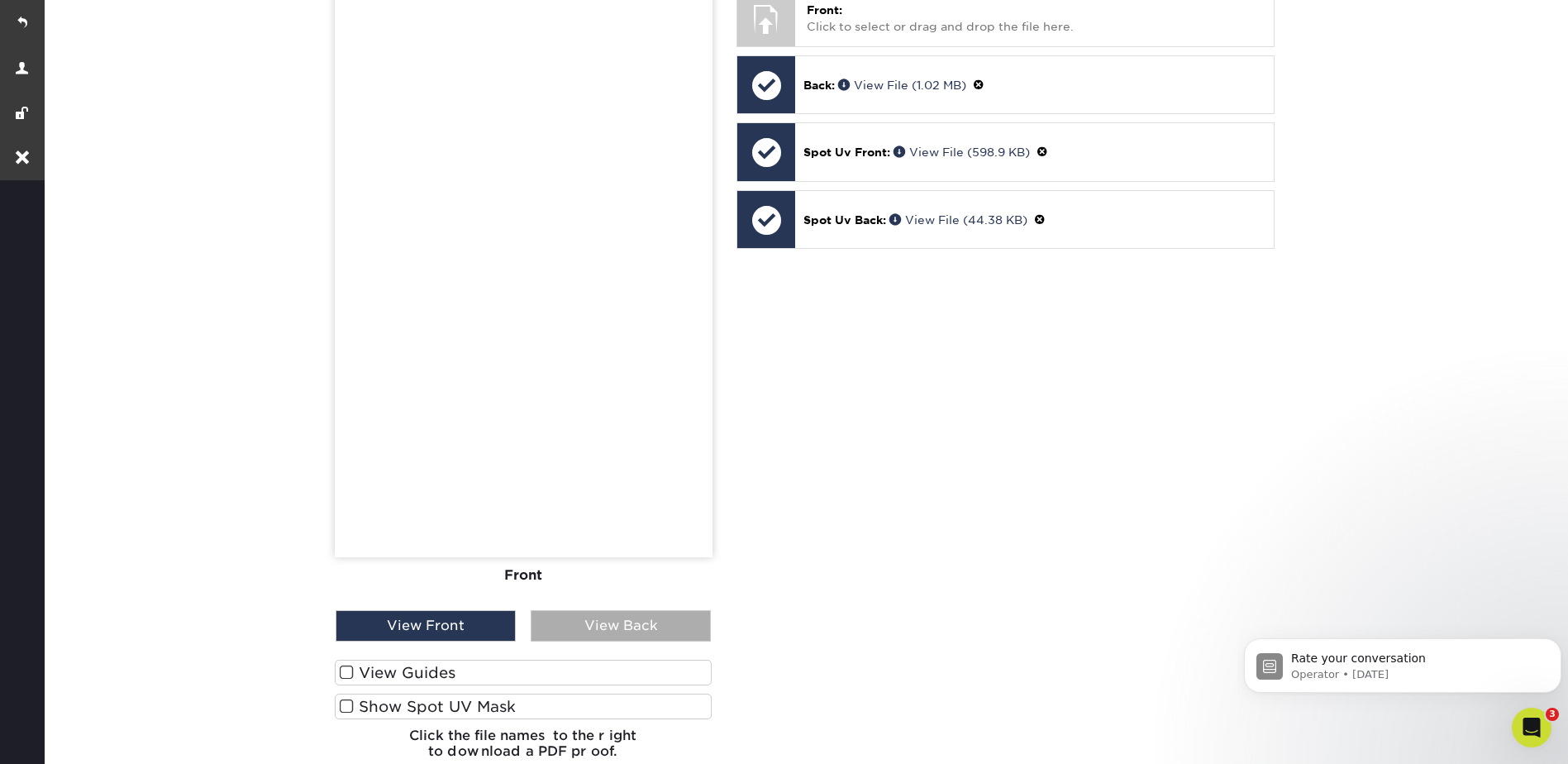
scroll to position [662, 0]
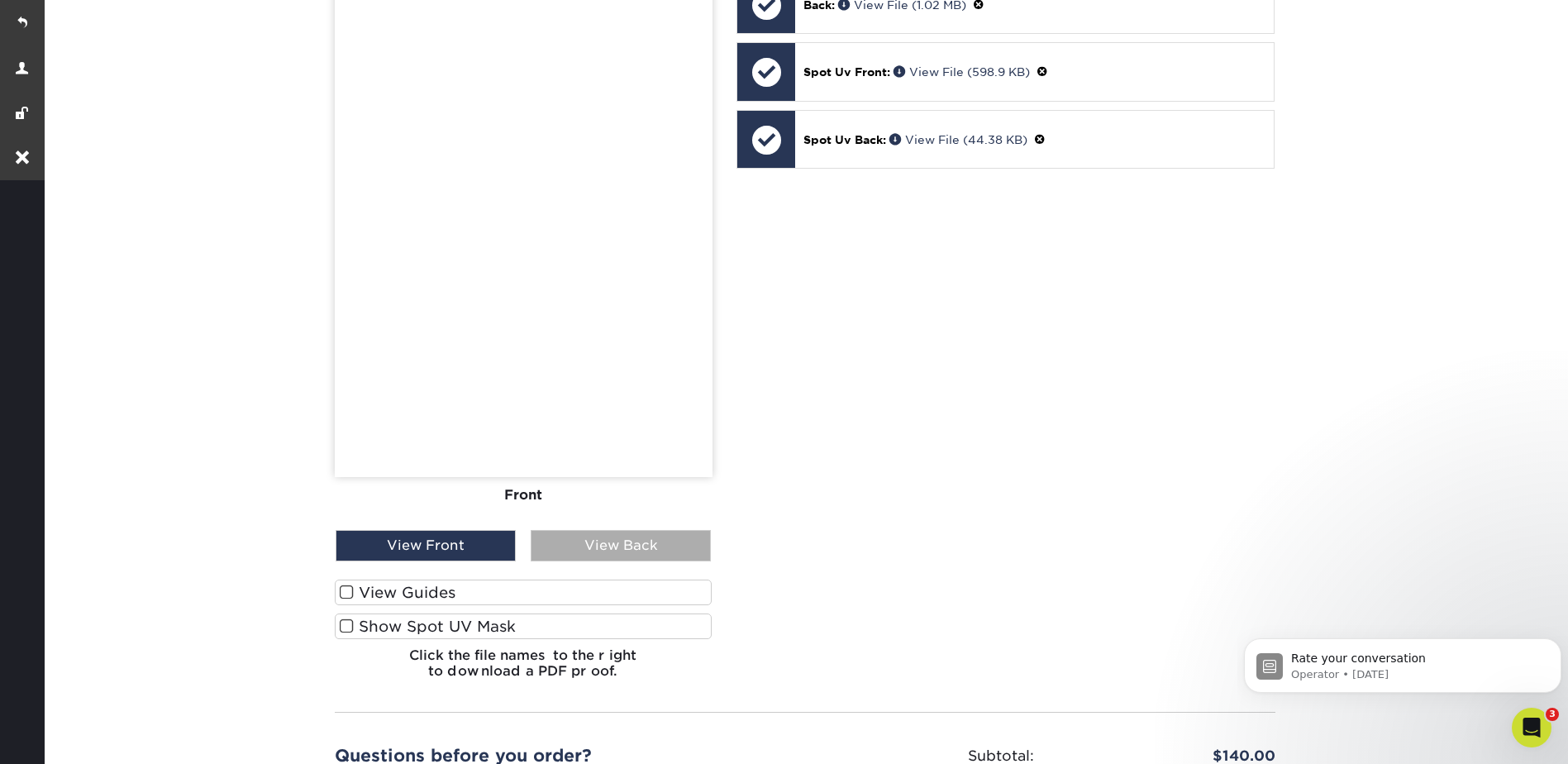
click at [649, 531] on div "View Back" at bounding box center [620, 546] width 180 height 31
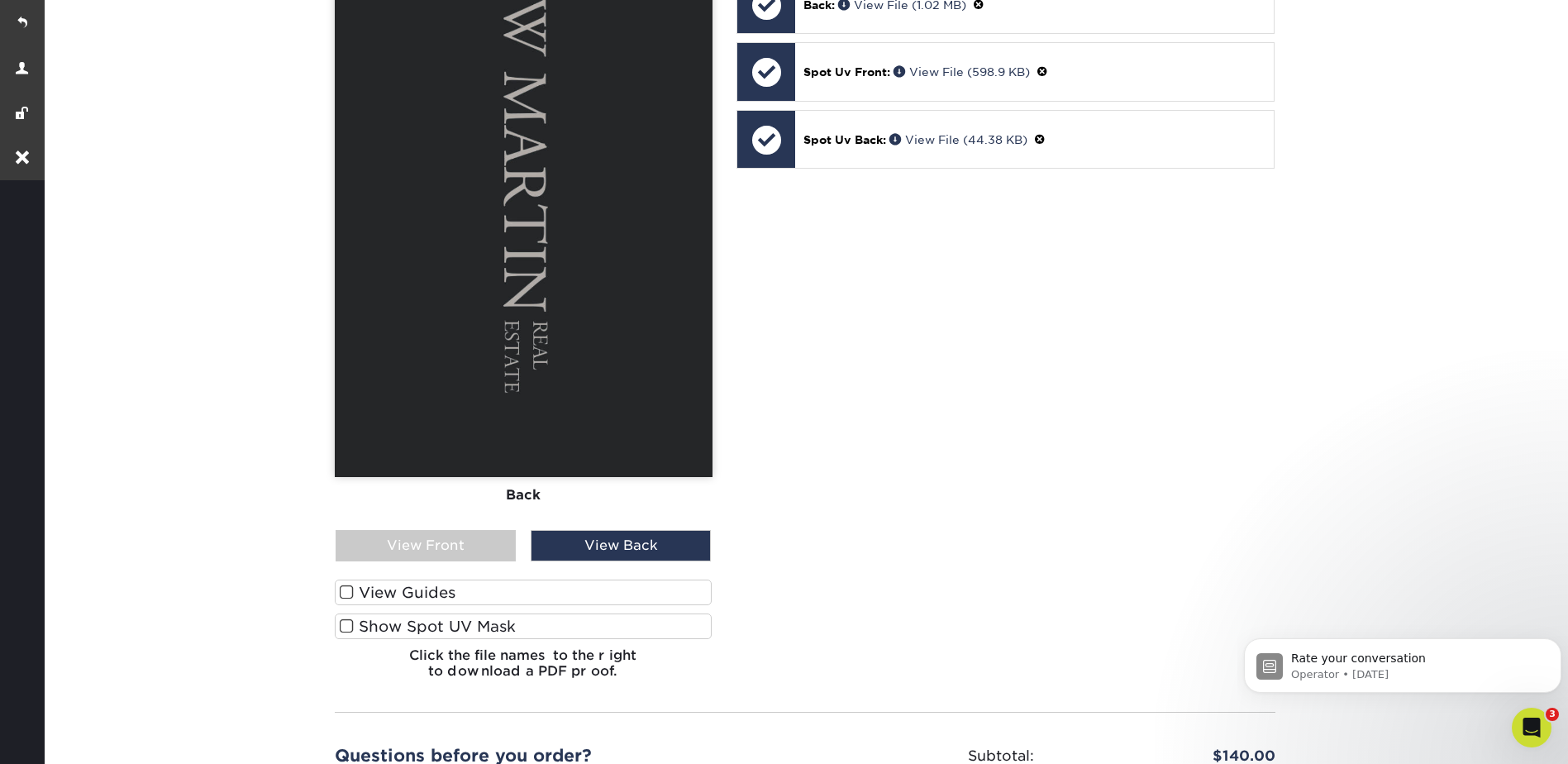
click at [458, 614] on label "Show Spot UV Mask" at bounding box center [524, 627] width 378 height 26
click at [0, 0] on input "Show Spot UV Mask" at bounding box center [0, 0] width 0 height 0
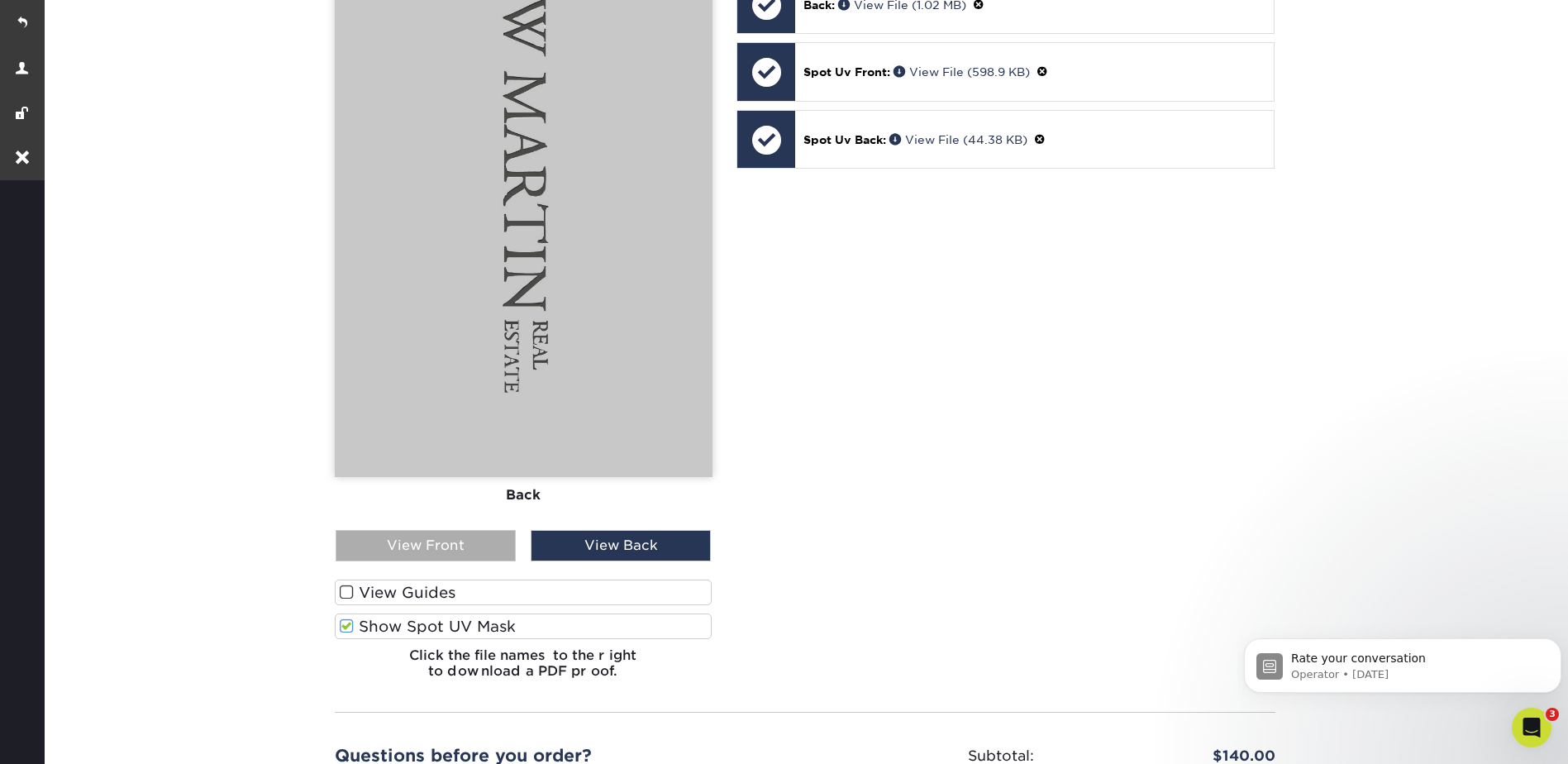
click at [461, 534] on div "View Front" at bounding box center [426, 546] width 180 height 31
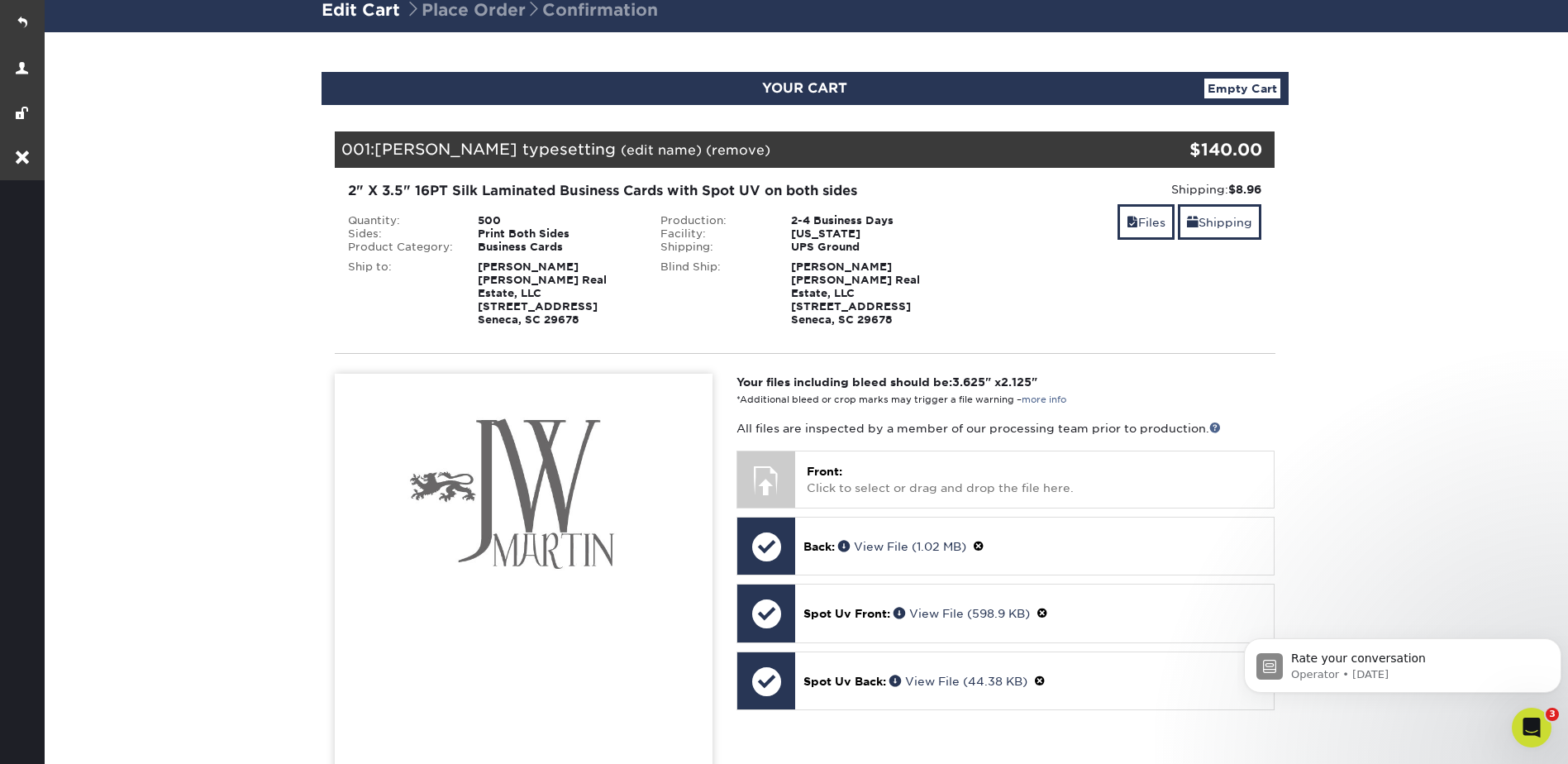
scroll to position [0, 0]
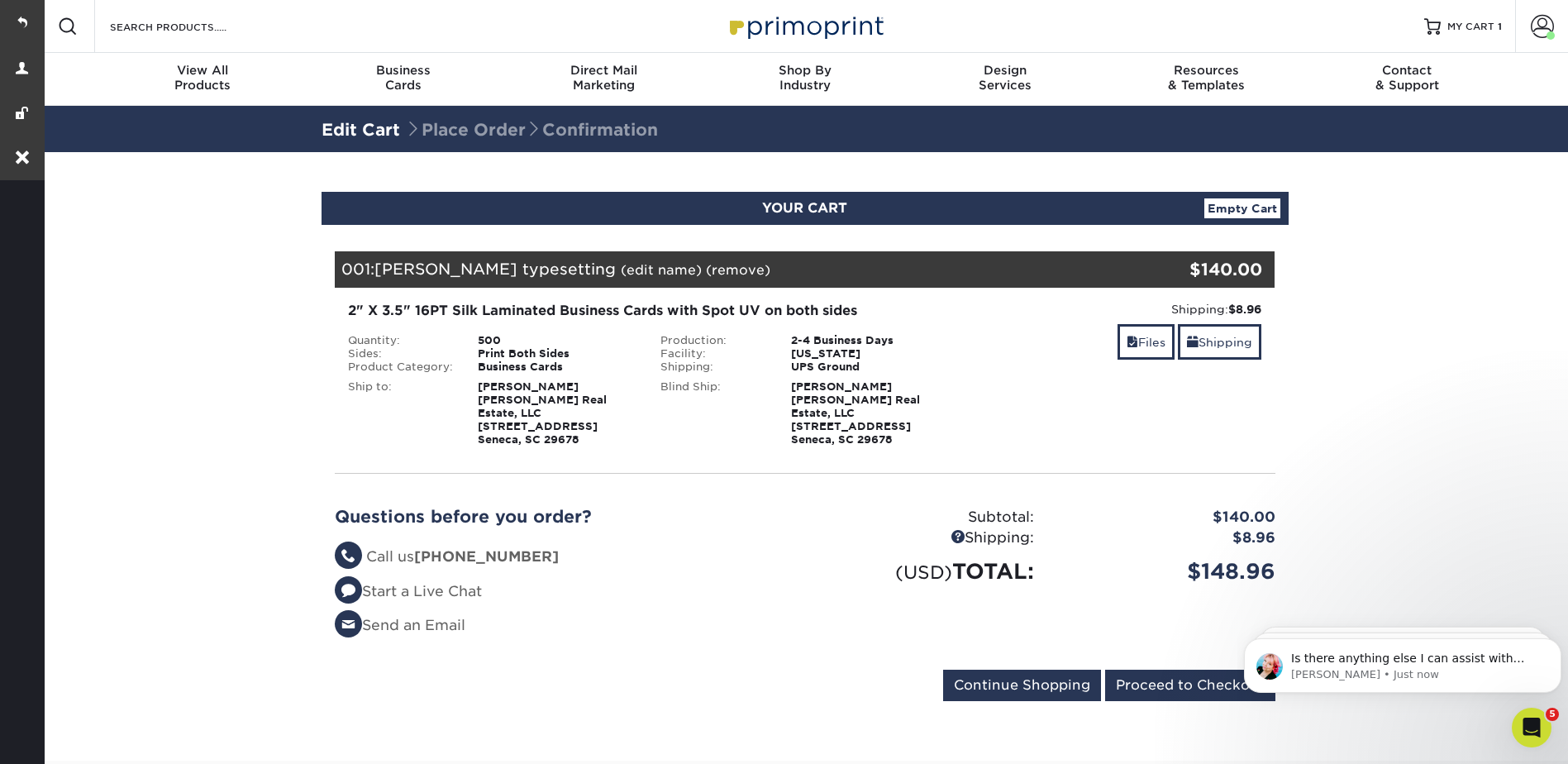
click at [1358, 219] on section "YOUR CART Empty Cart Your Cart is Empty View Account Active Orders Order Histor…" at bounding box center [805, 456] width 1527 height 608
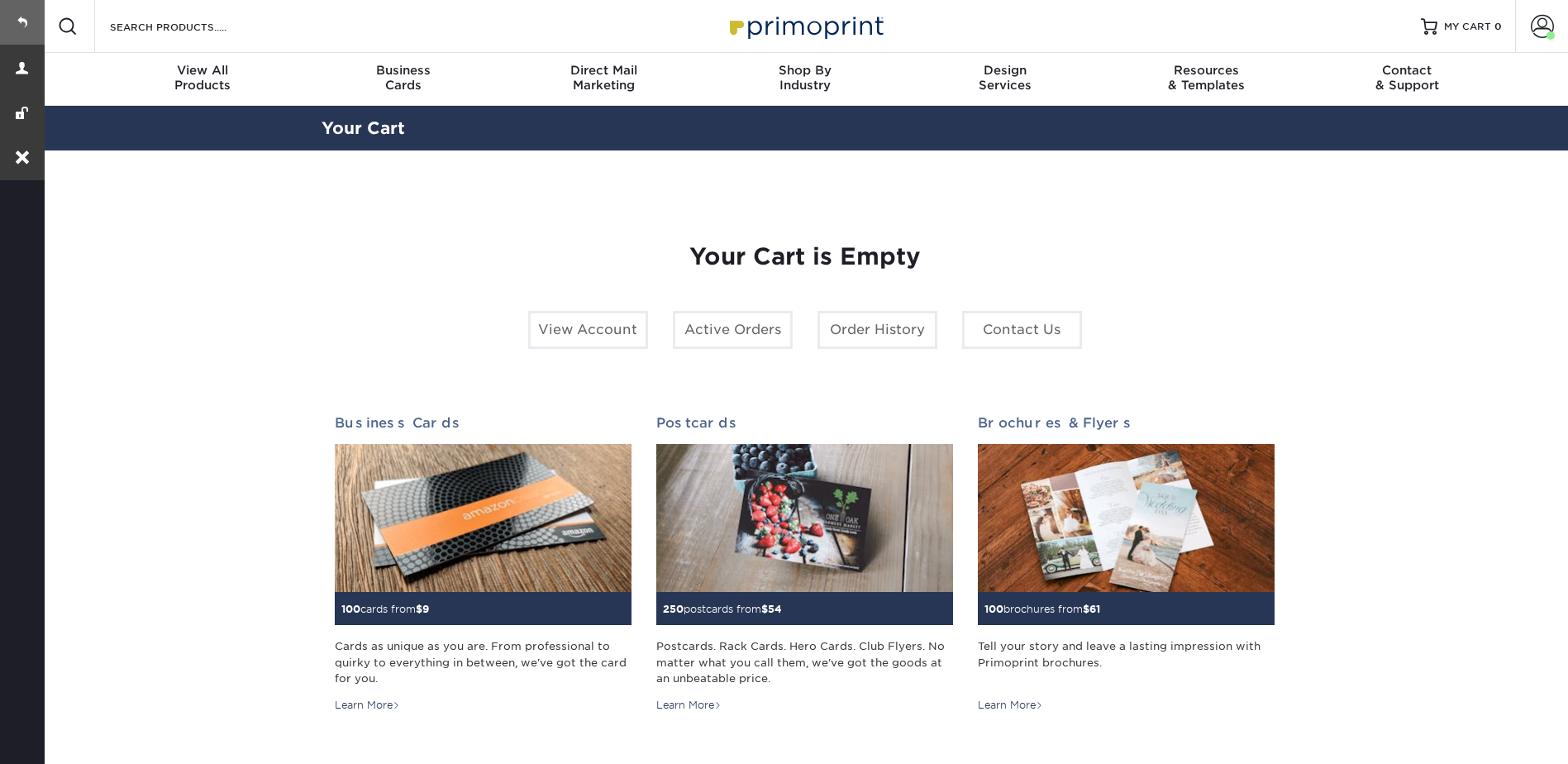
click at [31, 19] on link at bounding box center [22, 22] width 44 height 44
